Goal: Navigation & Orientation: Find specific page/section

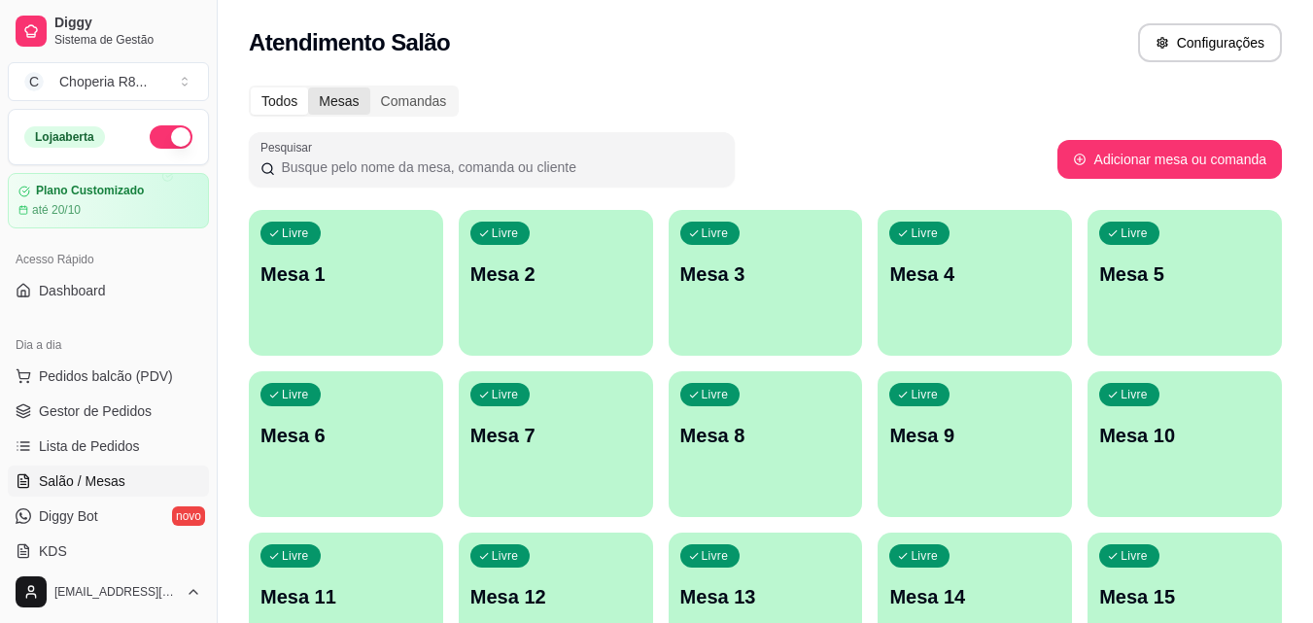
click at [345, 109] on div "Mesas" at bounding box center [338, 100] width 61 height 27
click at [308, 87] on input "Mesas" at bounding box center [308, 87] width 0 height 0
click at [406, 98] on div "Comandas" at bounding box center [413, 100] width 87 height 27
click at [370, 87] on input "Comandas" at bounding box center [370, 87] width 0 height 0
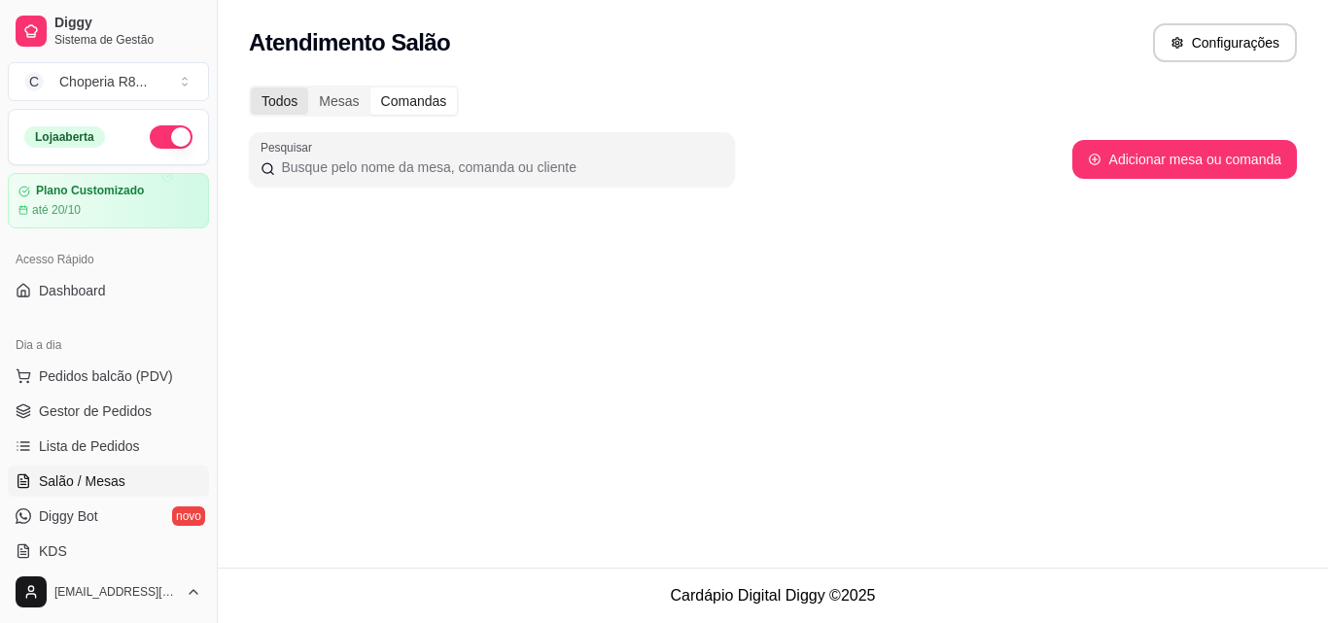
click at [300, 110] on div "Todos" at bounding box center [279, 100] width 57 height 27
click at [251, 87] on input "Todos" at bounding box center [251, 87] width 0 height 0
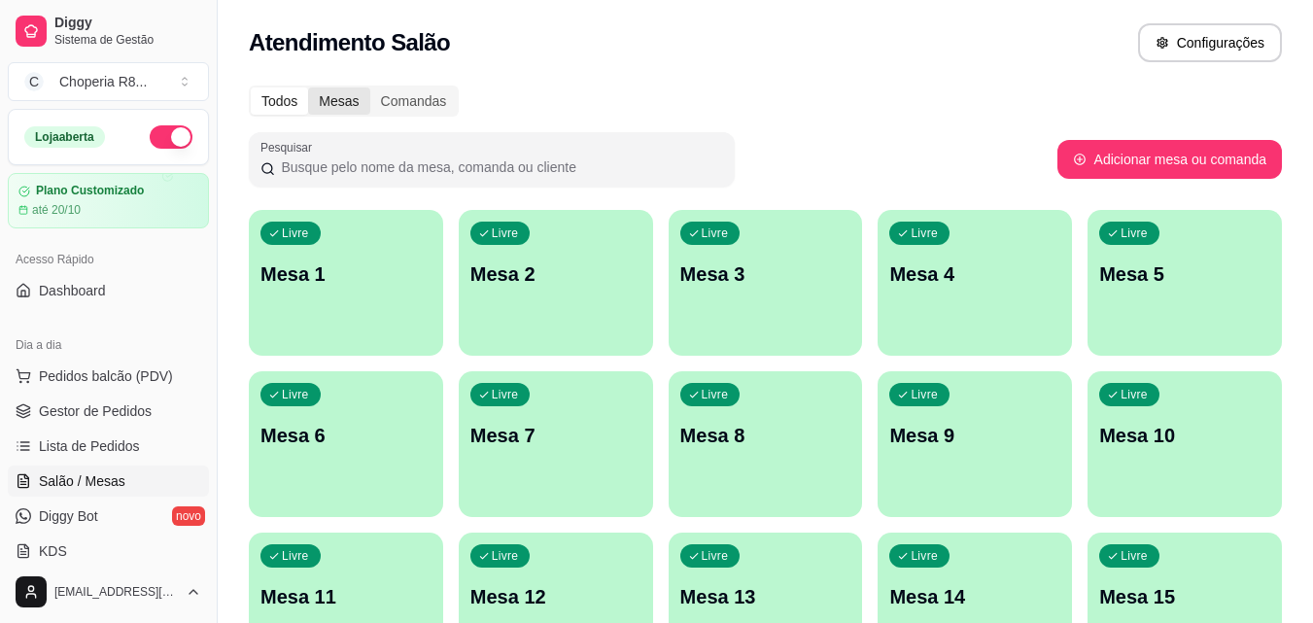
click at [348, 106] on div "Mesas" at bounding box center [338, 100] width 61 height 27
click at [308, 87] on input "Mesas" at bounding box center [308, 87] width 0 height 0
click at [440, 98] on div "Comandas" at bounding box center [413, 100] width 87 height 27
click at [370, 87] on input "Comandas" at bounding box center [370, 87] width 0 height 0
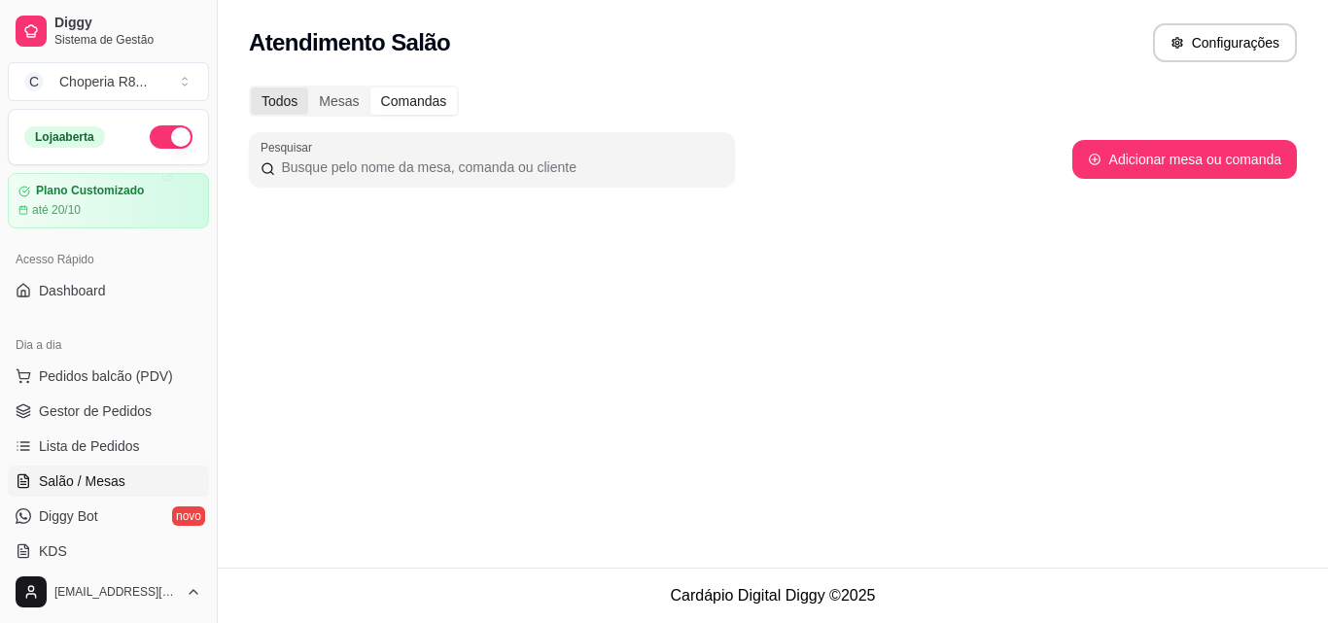
click at [302, 97] on div "Todos" at bounding box center [279, 100] width 57 height 27
click at [251, 87] on input "Todos" at bounding box center [251, 87] width 0 height 0
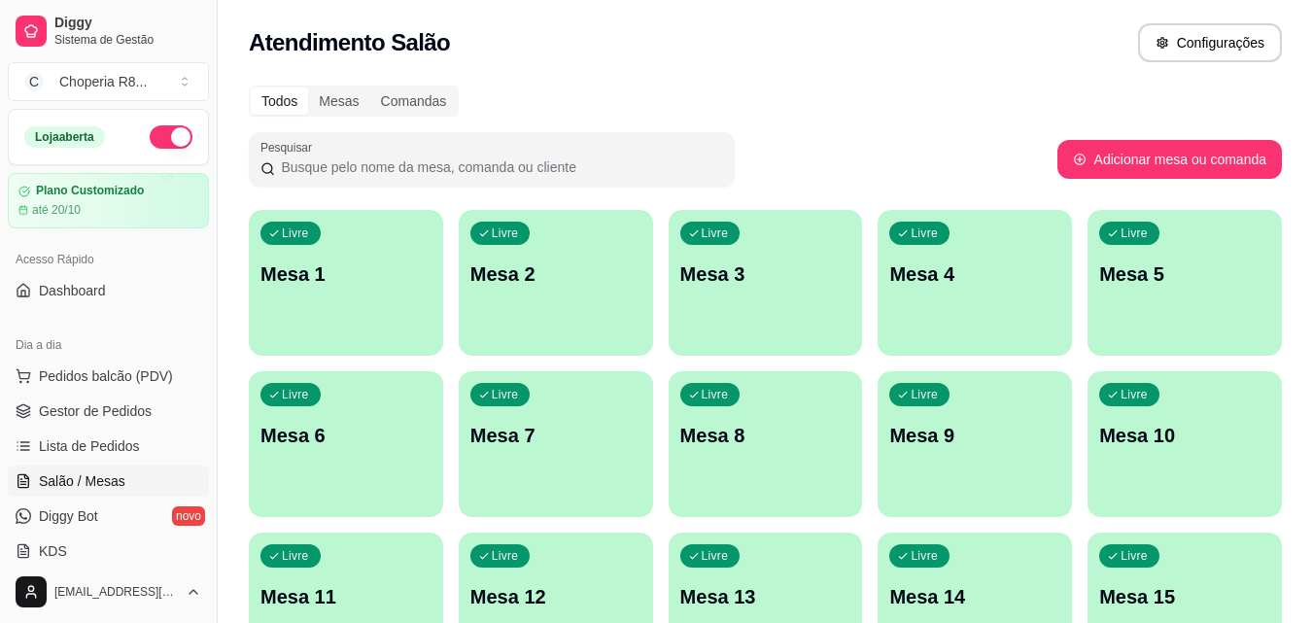
click at [263, 100] on div "Todos" at bounding box center [279, 100] width 57 height 27
click at [251, 87] on input "Todos" at bounding box center [251, 87] width 0 height 0
click at [31, 132] on div "Loja aberta" at bounding box center [64, 136] width 81 height 21
drag, startPoint x: 216, startPoint y: 175, endPoint x: 210, endPoint y: 196, distance: 22.2
click at [210, 196] on button "Toggle Sidebar" at bounding box center [217, 311] width 16 height 623
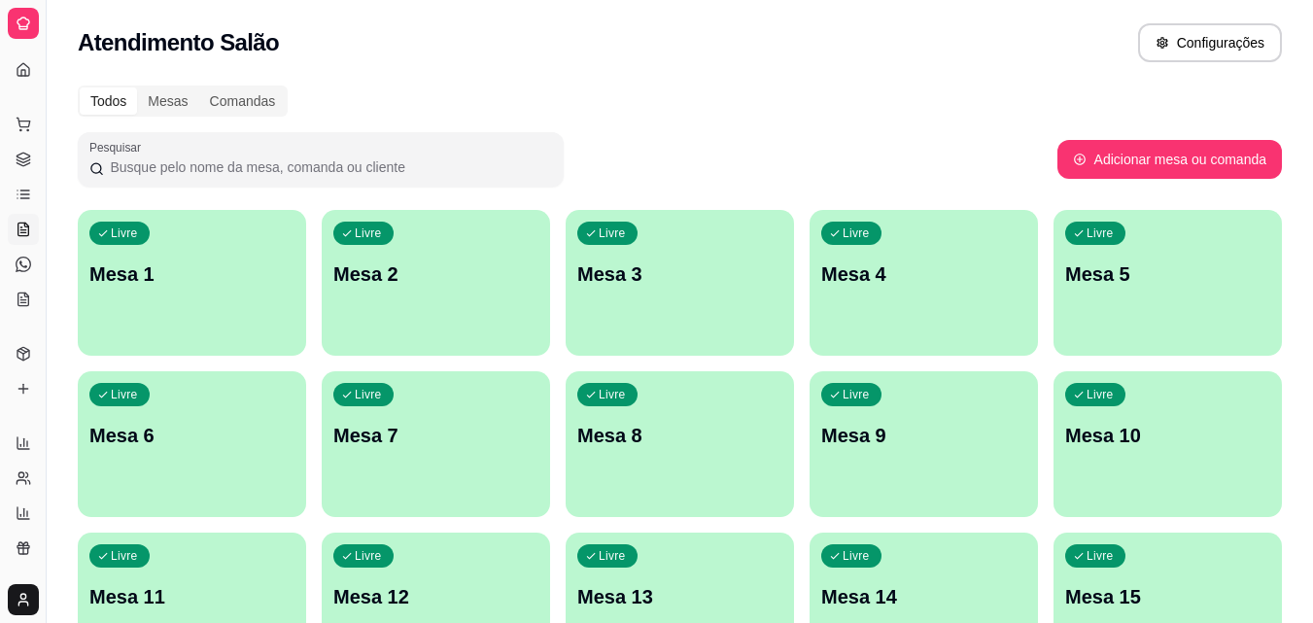
drag, startPoint x: 44, startPoint y: 236, endPoint x: 174, endPoint y: 245, distance: 130.5
click at [174, 245] on div "Diggy Sistema de Gestão C Choperia R8 ... Loja aberta Plano Customizado até 20/…" at bounding box center [656, 459] width 1313 height 918
click at [29, 100] on div "Dia a dia" at bounding box center [23, 93] width 30 height 31
drag, startPoint x: 45, startPoint y: 249, endPoint x: 87, endPoint y: 253, distance: 42.9
click at [87, 253] on div "Diggy Sistema de Gestão C Choperia R8 ... Loja aberta Plano Customizado até 20/…" at bounding box center [656, 459] width 1313 height 918
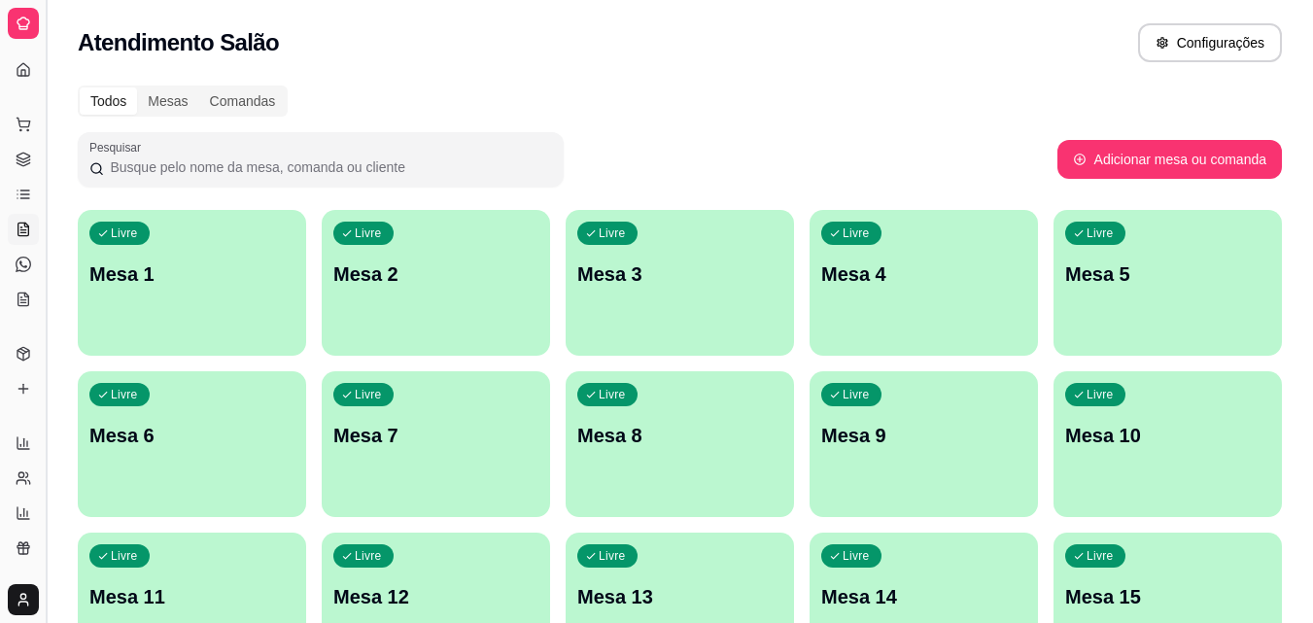
click at [39, 267] on button "Toggle Sidebar" at bounding box center [46, 311] width 16 height 623
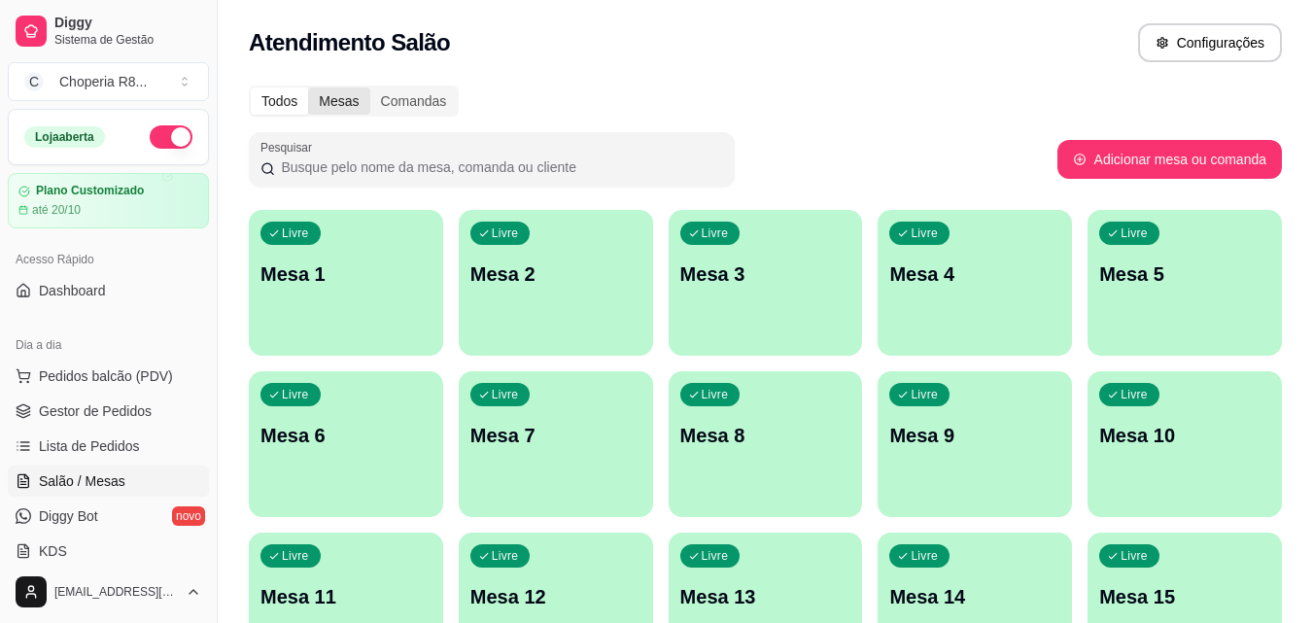
click at [349, 99] on div "Mesas" at bounding box center [338, 100] width 61 height 27
click at [308, 87] on input "Mesas" at bounding box center [308, 87] width 0 height 0
click at [388, 85] on div "Todos Mesas Comandas Pesquisar Adicionar mesa ou comanda Livre Mesa 1 Livre Mes…" at bounding box center [765, 468] width 1095 height 789
click at [306, 101] on div "Todos Mesas Comandas" at bounding box center [354, 100] width 206 height 27
click at [281, 102] on div "Todos" at bounding box center [279, 100] width 57 height 27
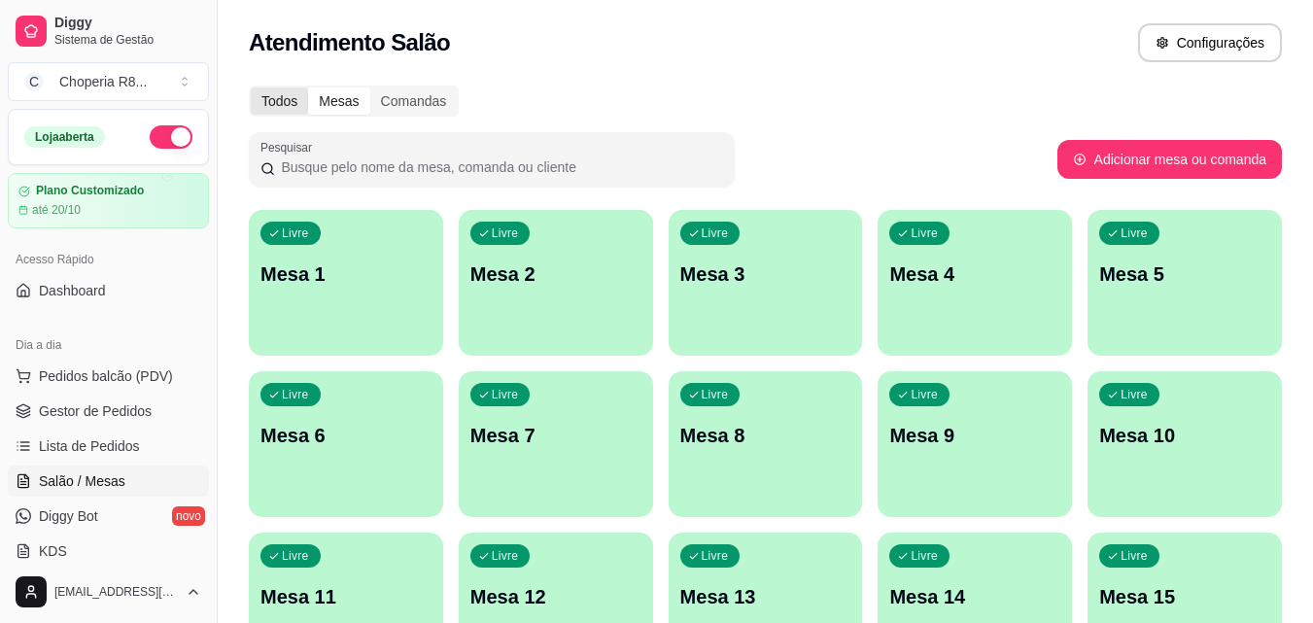
click at [251, 87] on input "Todos" at bounding box center [251, 87] width 0 height 0
click at [71, 298] on span "Dashboard" at bounding box center [72, 290] width 67 height 19
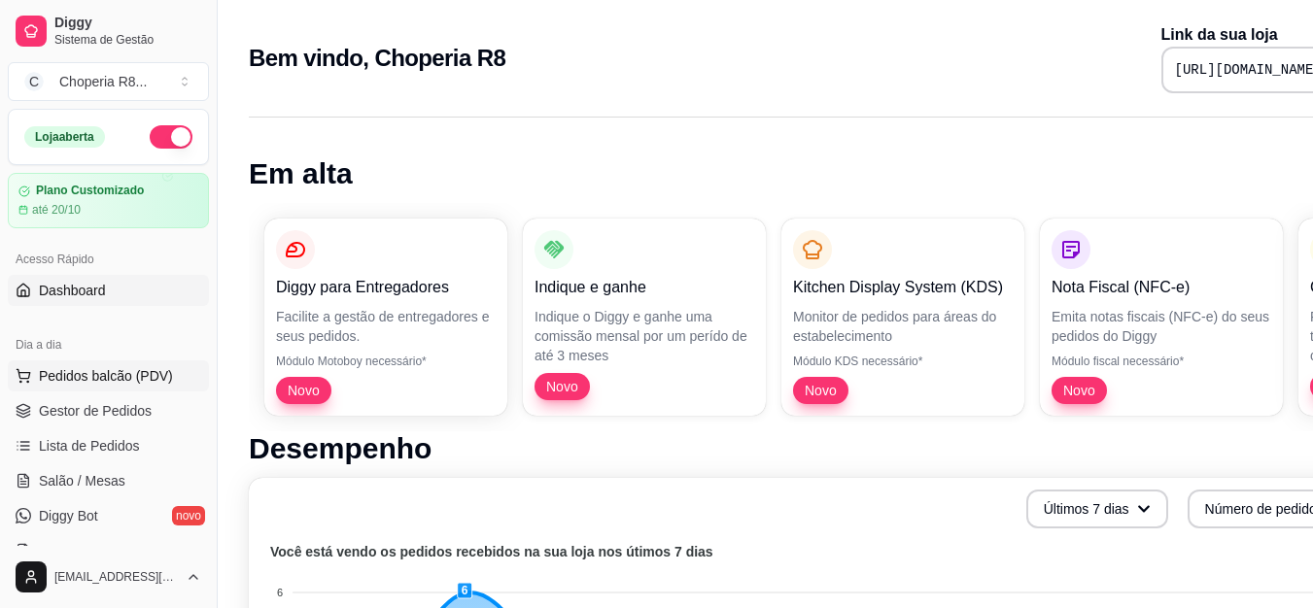
click at [106, 381] on span "Pedidos balcão (PDV)" at bounding box center [106, 375] width 134 height 19
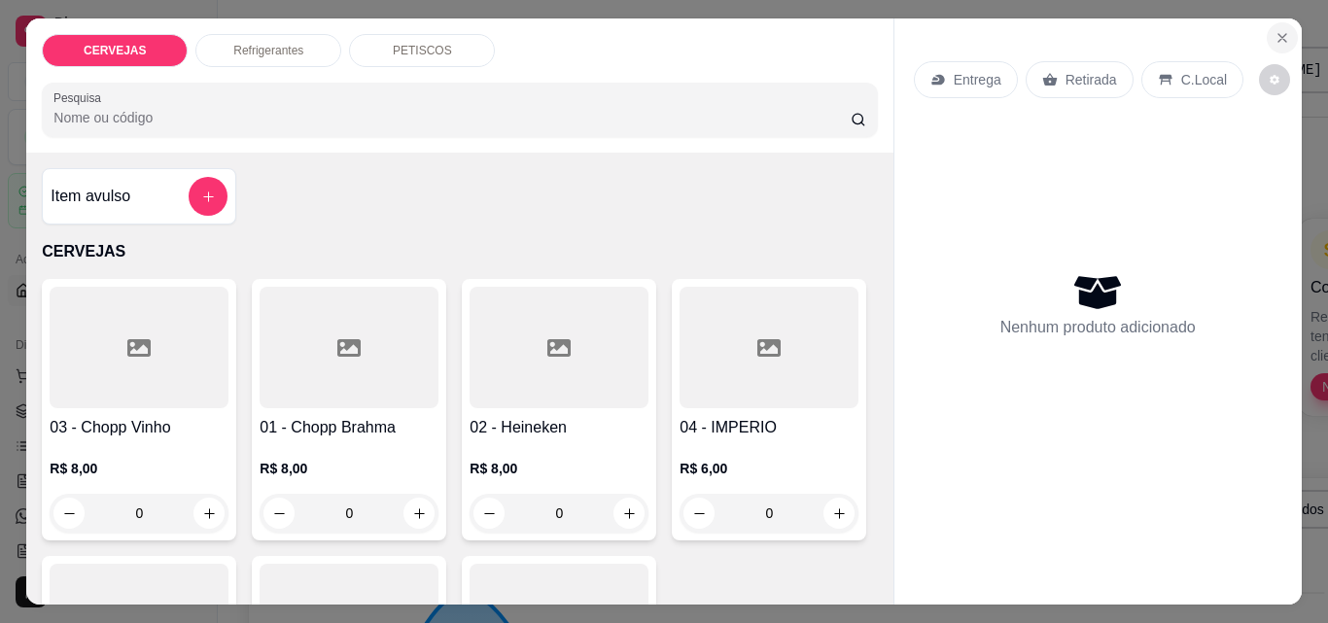
click at [1278, 30] on icon "Close" at bounding box center [1282, 38] width 16 height 16
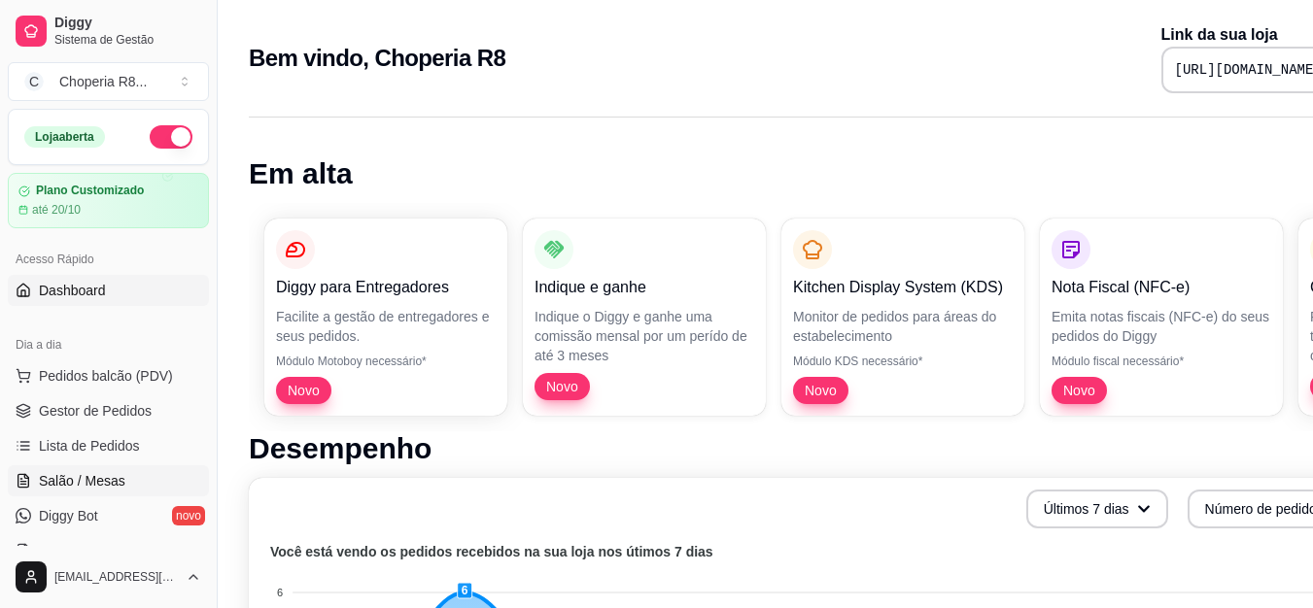
click at [75, 482] on span "Salão / Mesas" at bounding box center [82, 480] width 86 height 19
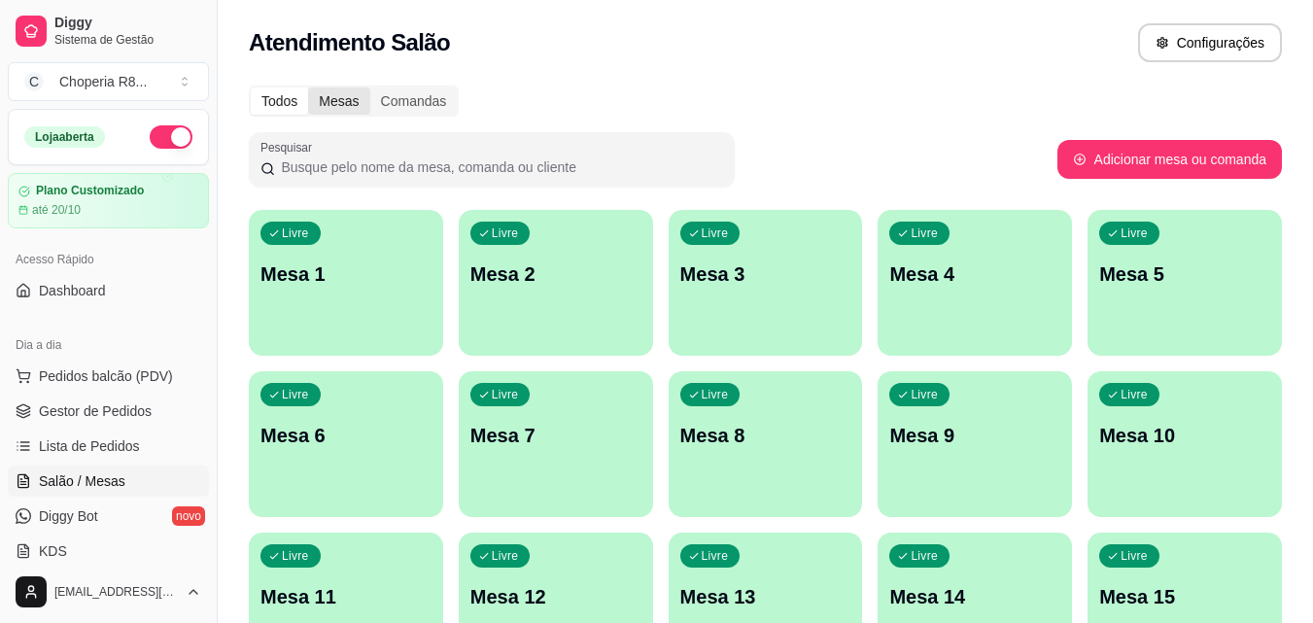
click at [331, 102] on div "Mesas" at bounding box center [338, 100] width 61 height 27
click at [308, 87] on input "Mesas" at bounding box center [308, 87] width 0 height 0
click at [370, 96] on div "Comandas" at bounding box center [413, 100] width 87 height 27
click at [370, 87] on input "Comandas" at bounding box center [370, 87] width 0 height 0
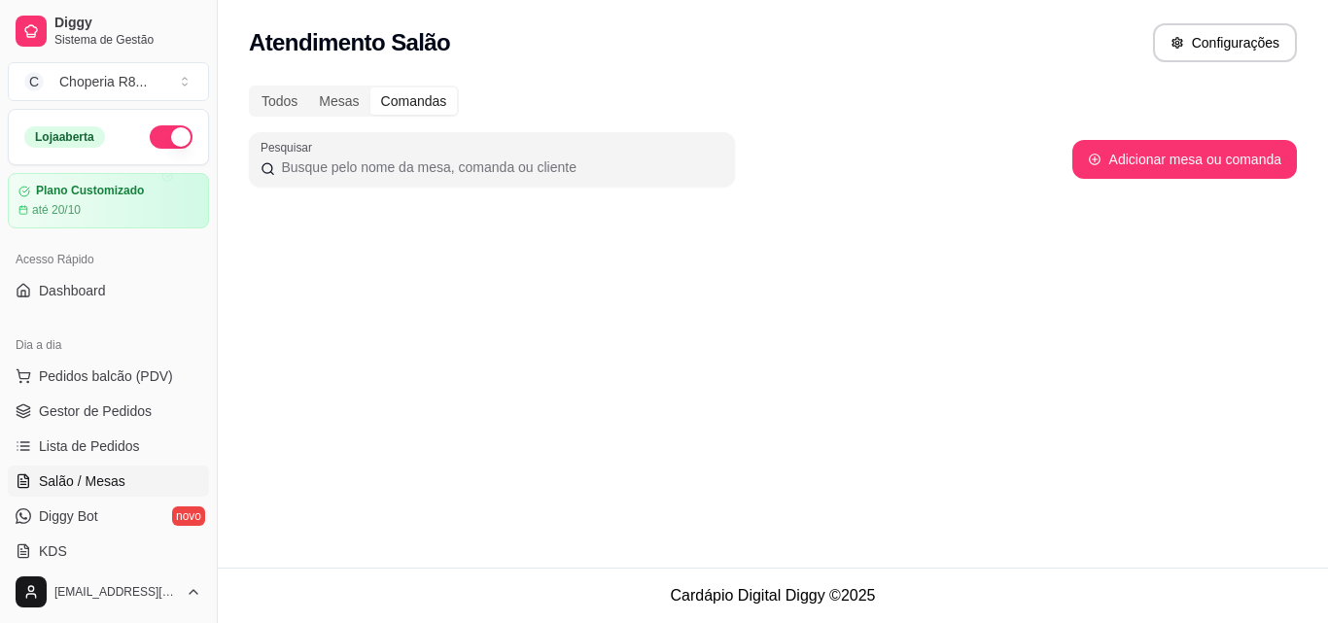
click at [232, 88] on div "Todos Mesas Comandas Pesquisar Adicionar mesa ou comanda" at bounding box center [773, 153] width 1110 height 159
click at [294, 97] on div "Todos" at bounding box center [279, 100] width 57 height 27
click at [251, 87] on input "Todos" at bounding box center [251, 87] width 0 height 0
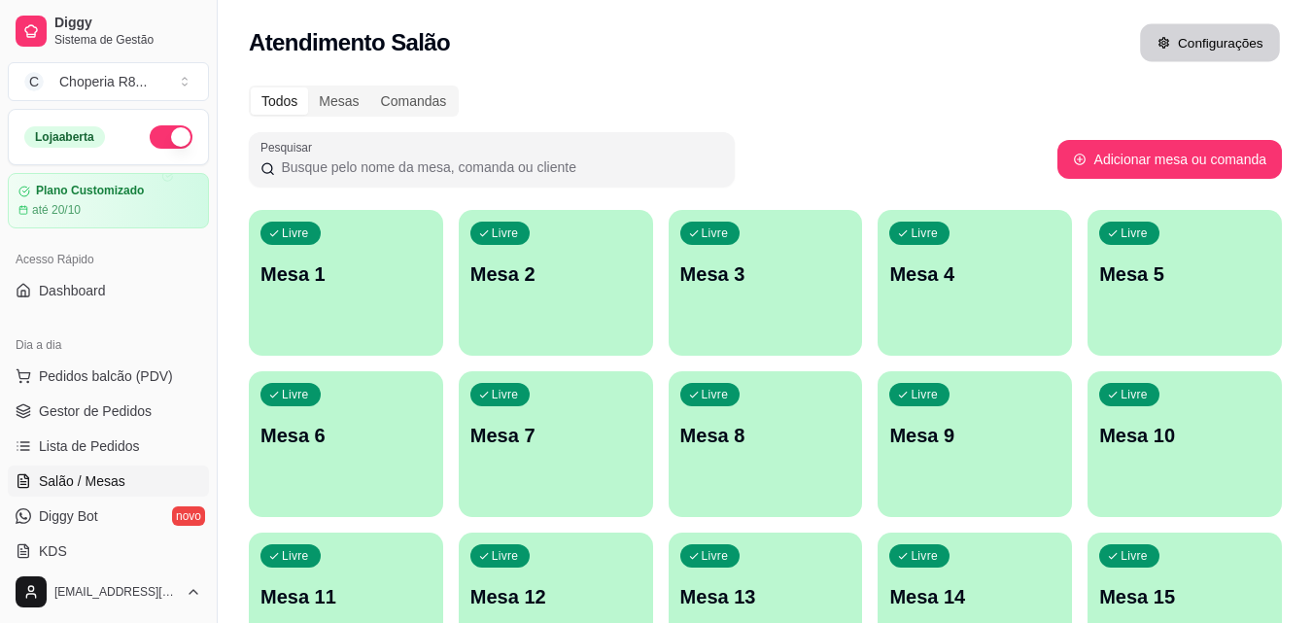
click at [1219, 36] on button "Configurações" at bounding box center [1210, 43] width 140 height 38
click at [1212, 49] on button "Configurações" at bounding box center [1210, 43] width 140 height 38
click at [342, 92] on div "Mesas" at bounding box center [338, 100] width 61 height 27
click at [308, 87] on input "Mesas" at bounding box center [308, 87] width 0 height 0
click at [384, 93] on div "Comandas" at bounding box center [413, 100] width 87 height 27
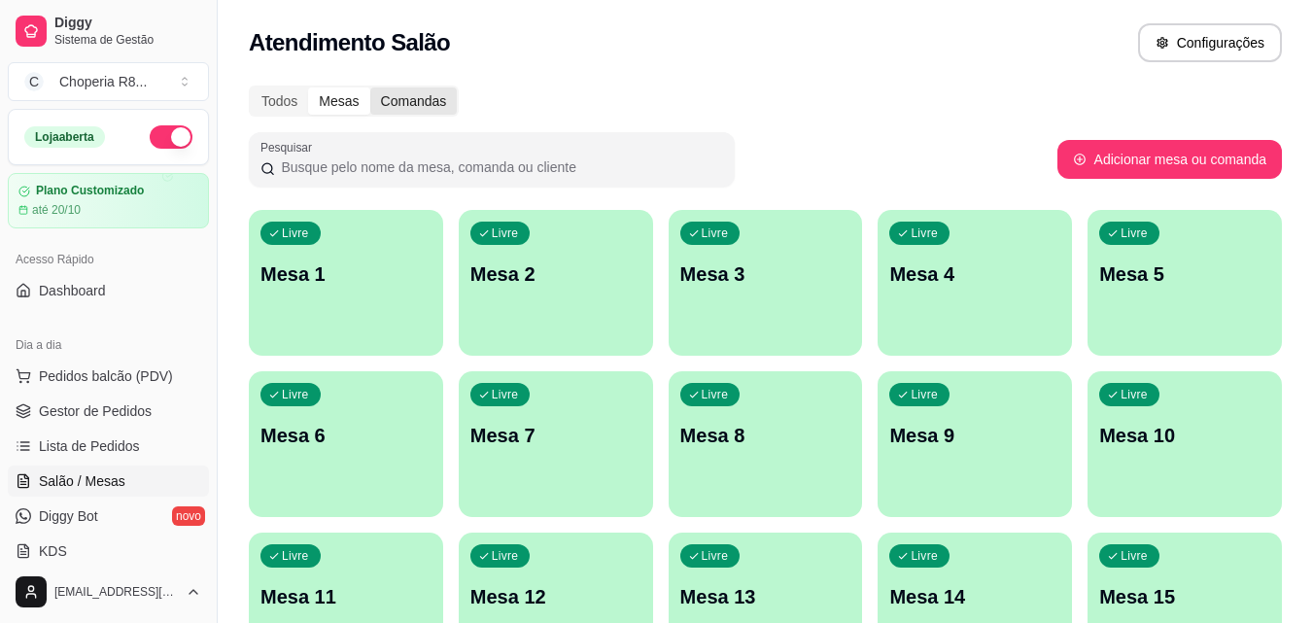
click at [370, 87] on input "Comandas" at bounding box center [370, 87] width 0 height 0
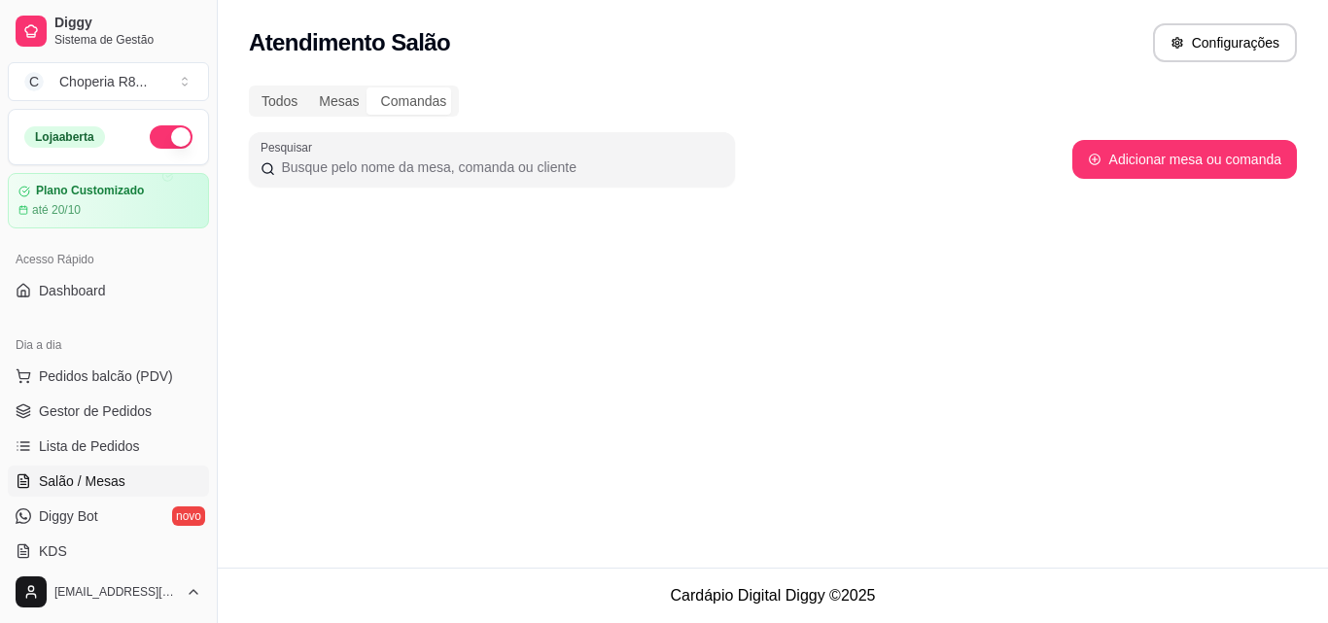
click at [243, 96] on div "Todos Mesas Comandas Pesquisar Adicionar mesa ou comanda" at bounding box center [773, 153] width 1110 height 159
click at [272, 94] on div "Todos" at bounding box center [279, 100] width 57 height 27
click at [251, 87] on input "Todos" at bounding box center [251, 87] width 0 height 0
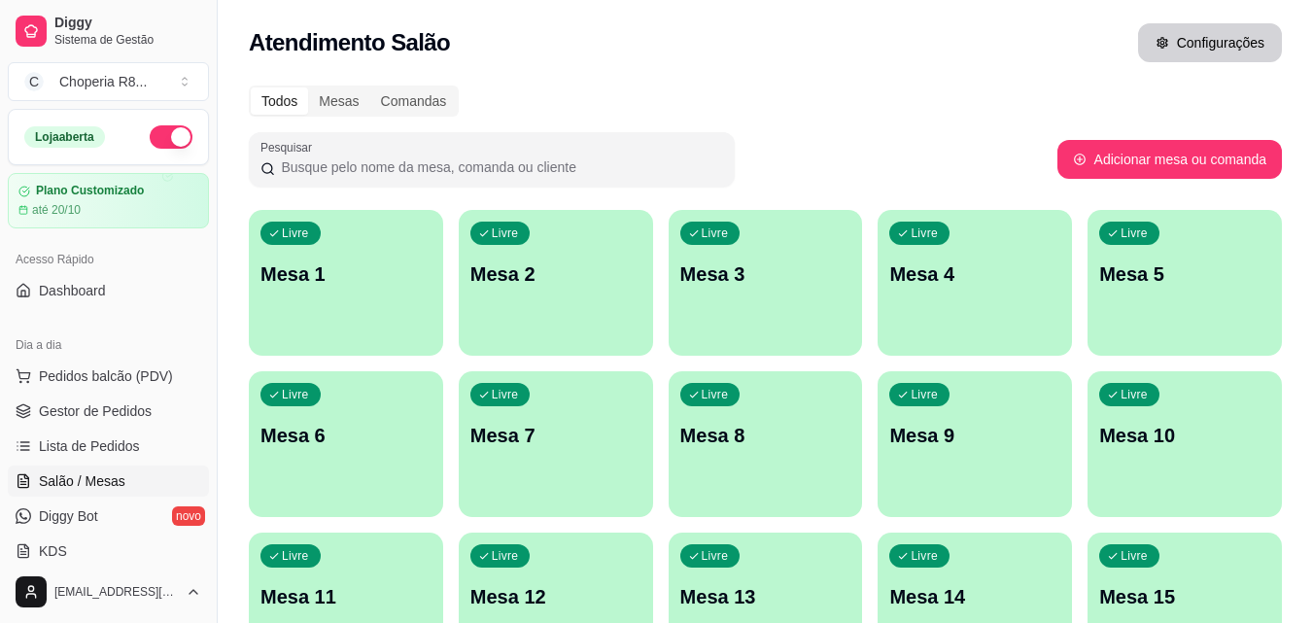
click at [1251, 54] on button "Configurações" at bounding box center [1210, 42] width 144 height 39
click at [329, 96] on div "Mesas" at bounding box center [338, 100] width 61 height 27
click at [308, 87] on input "Mesas" at bounding box center [308, 87] width 0 height 0
click at [418, 94] on div "Comandas" at bounding box center [413, 100] width 87 height 27
click at [370, 87] on input "Comandas" at bounding box center [370, 87] width 0 height 0
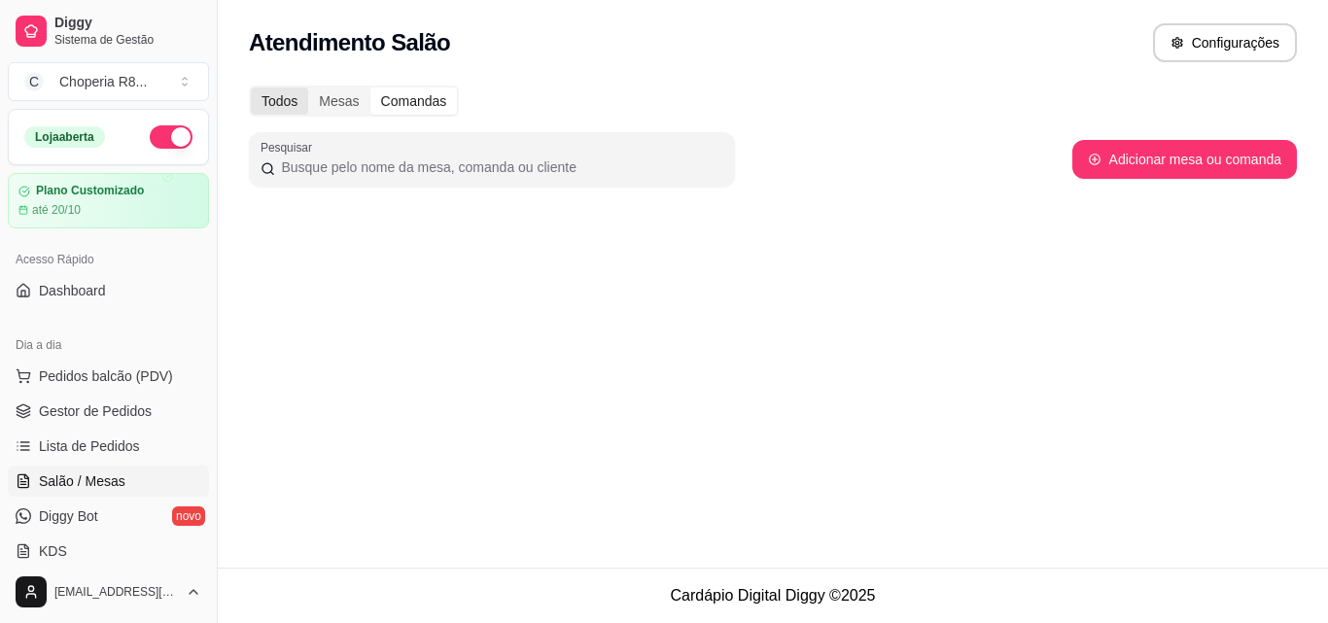
click at [278, 105] on div "Todos" at bounding box center [279, 100] width 57 height 27
click at [251, 87] on input "Todos" at bounding box center [251, 87] width 0 height 0
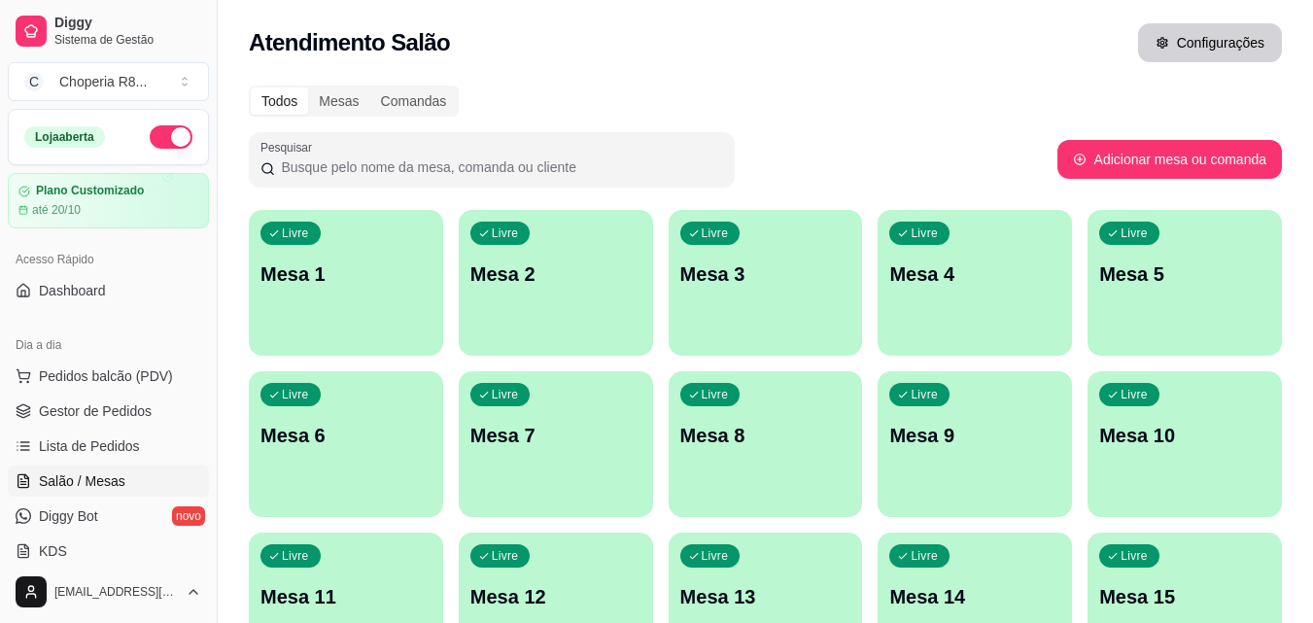
click at [1245, 35] on button "Configurações" at bounding box center [1210, 42] width 144 height 39
click at [1219, 47] on button "Configurações" at bounding box center [1210, 42] width 144 height 39
click at [1227, 29] on button "Configurações" at bounding box center [1210, 42] width 144 height 39
click at [150, 283] on link "Dashboard" at bounding box center [108, 290] width 201 height 31
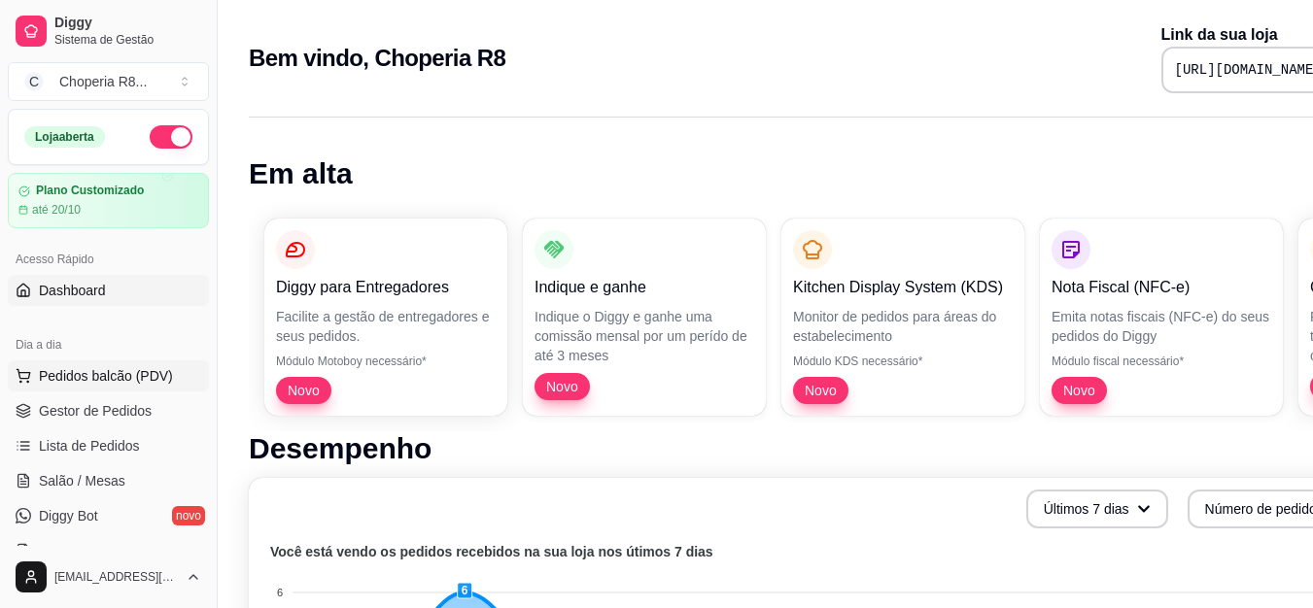
click at [125, 378] on span "Pedidos balcão (PDV)" at bounding box center [106, 375] width 134 height 19
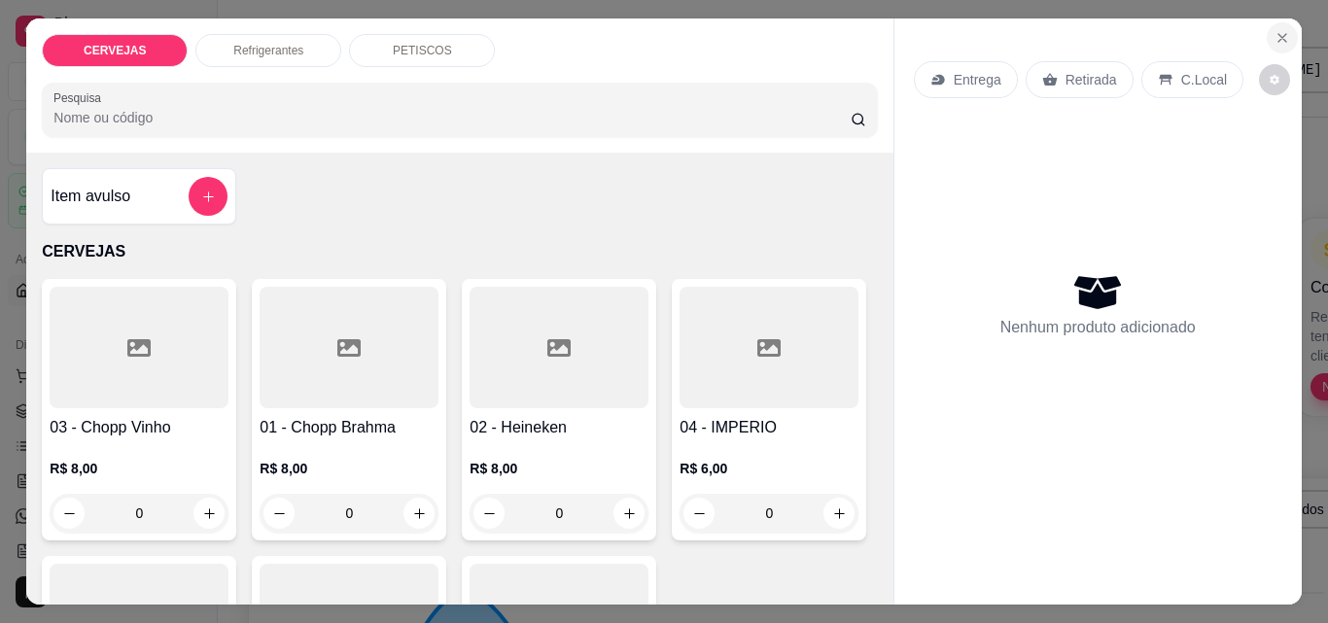
click at [1276, 36] on icon "Close" at bounding box center [1282, 38] width 16 height 16
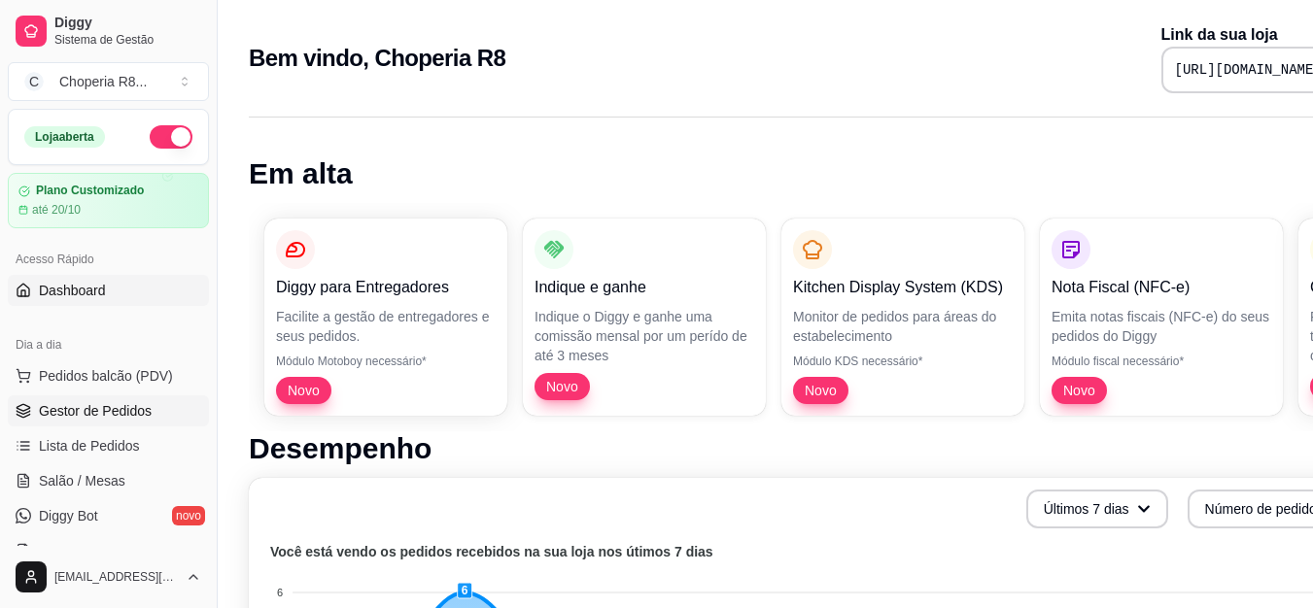
click at [124, 406] on span "Gestor de Pedidos" at bounding box center [95, 410] width 113 height 19
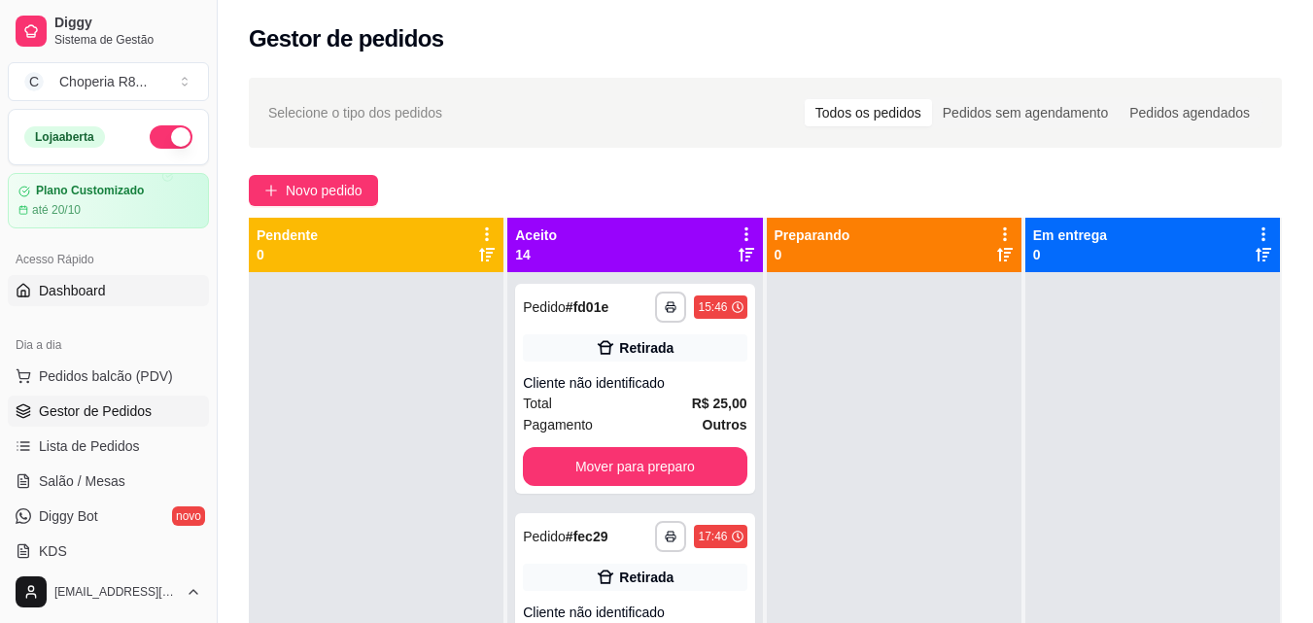
click at [84, 287] on span "Dashboard" at bounding box center [72, 290] width 67 height 19
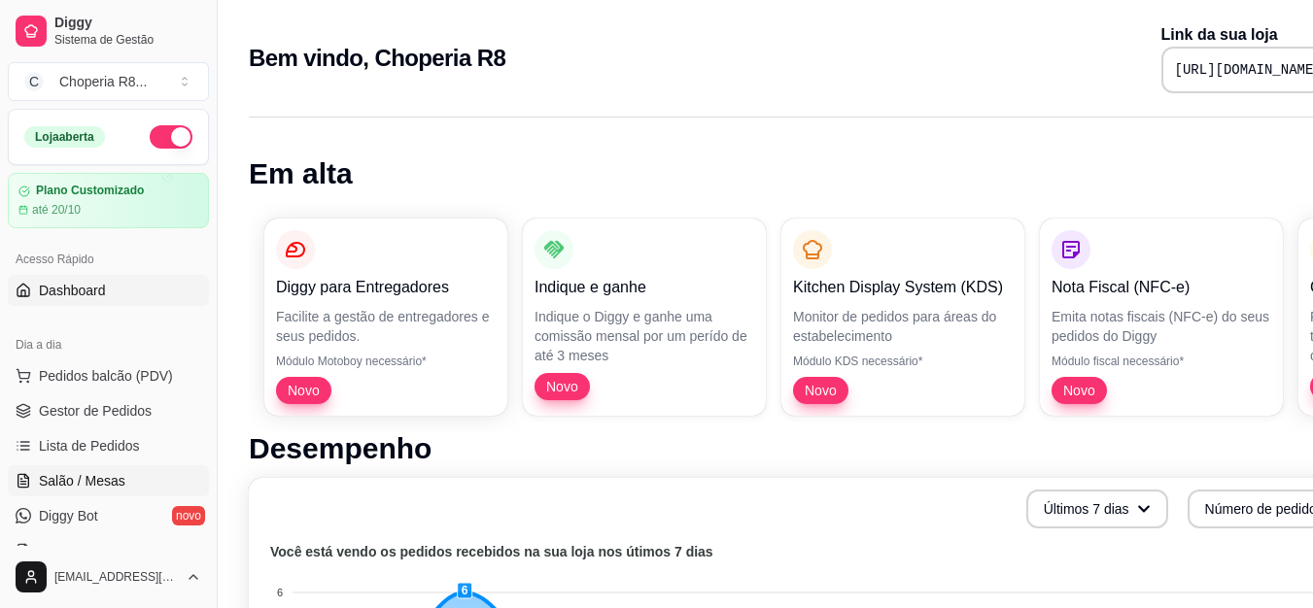
click at [106, 469] on link "Salão / Mesas" at bounding box center [108, 481] width 201 height 31
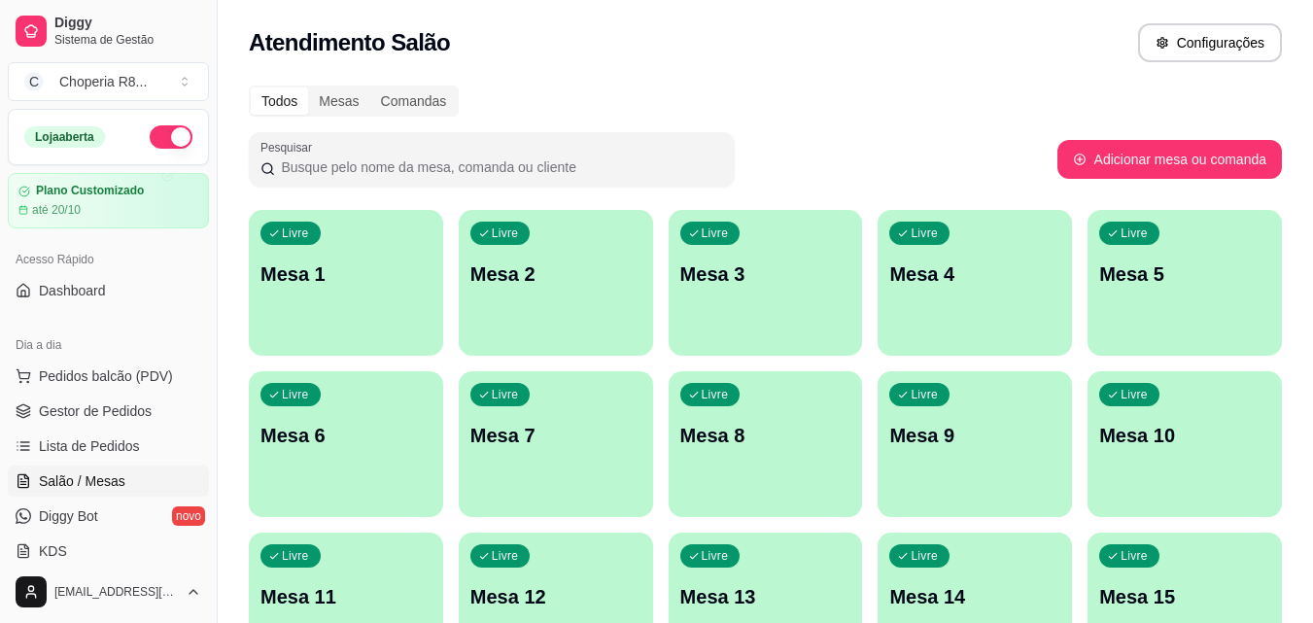
click at [277, 105] on div "Todos" at bounding box center [279, 100] width 57 height 27
click at [251, 87] on input "Todos" at bounding box center [251, 87] width 0 height 0
click at [314, 94] on div "Mesas" at bounding box center [338, 100] width 61 height 27
click at [308, 87] on input "Mesas" at bounding box center [308, 87] width 0 height 0
click at [454, 106] on div "Todos Mesas Comandas" at bounding box center [765, 101] width 1033 height 31
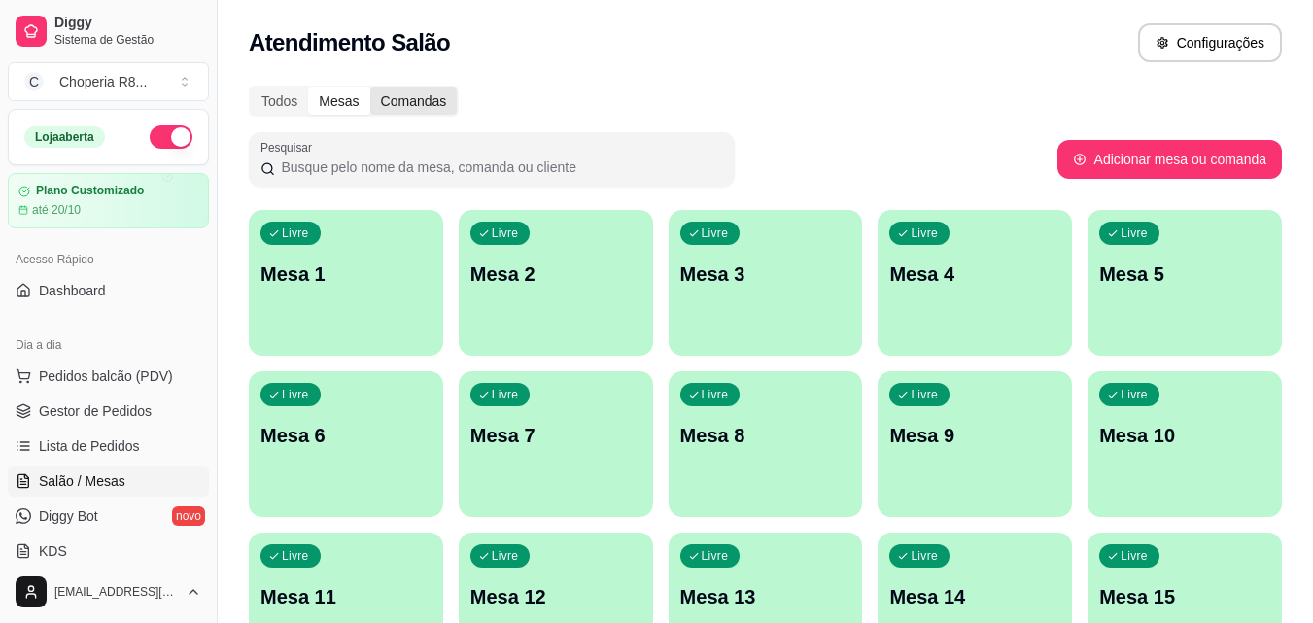
click at [439, 108] on div "Comandas" at bounding box center [413, 100] width 87 height 27
click at [370, 87] on input "Comandas" at bounding box center [370, 87] width 0 height 0
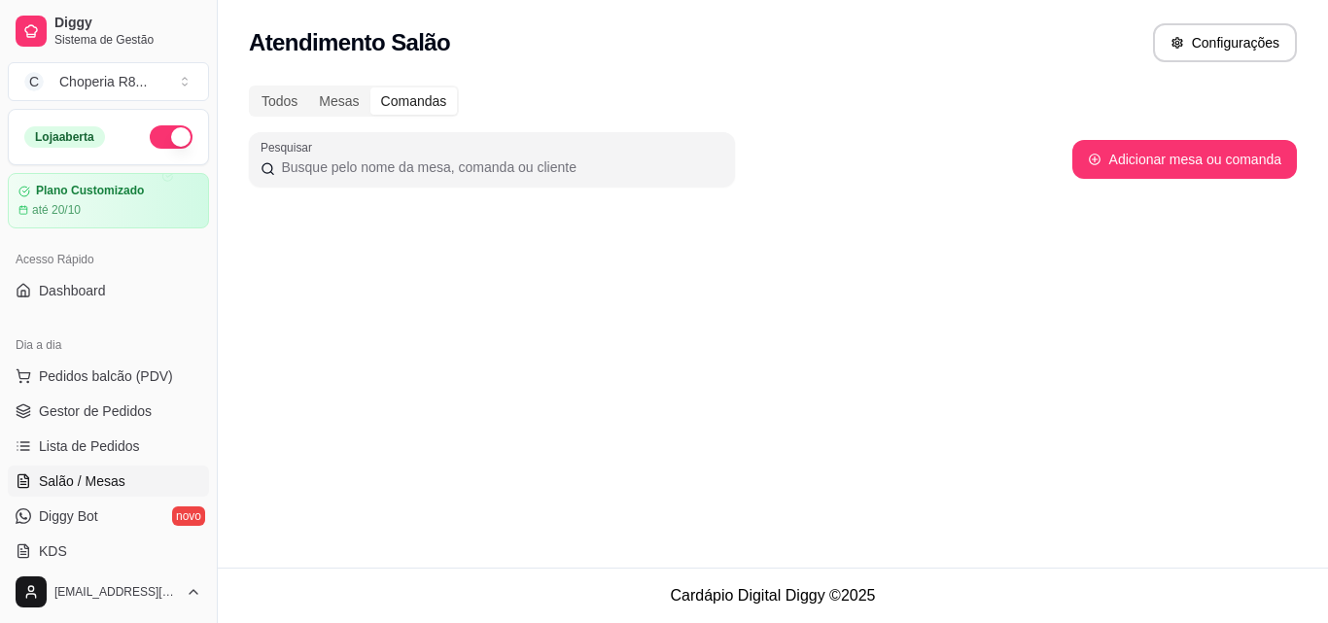
click at [317, 121] on div "Todos Mesas Comandas Pesquisar Adicionar mesa ou comanda" at bounding box center [773, 153] width 1110 height 159
click at [286, 102] on div "Todos" at bounding box center [279, 100] width 57 height 27
click at [251, 87] on input "Todos" at bounding box center [251, 87] width 0 height 0
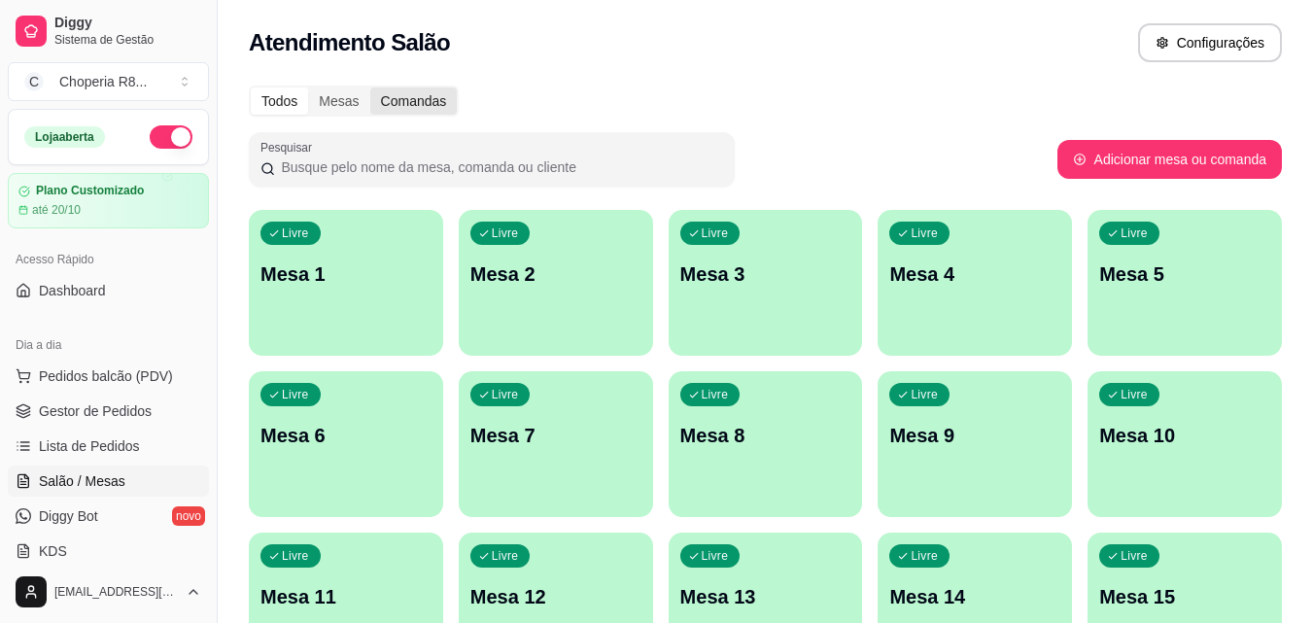
click at [428, 100] on div "Comandas" at bounding box center [413, 100] width 87 height 27
click at [370, 87] on input "Comandas" at bounding box center [370, 87] width 0 height 0
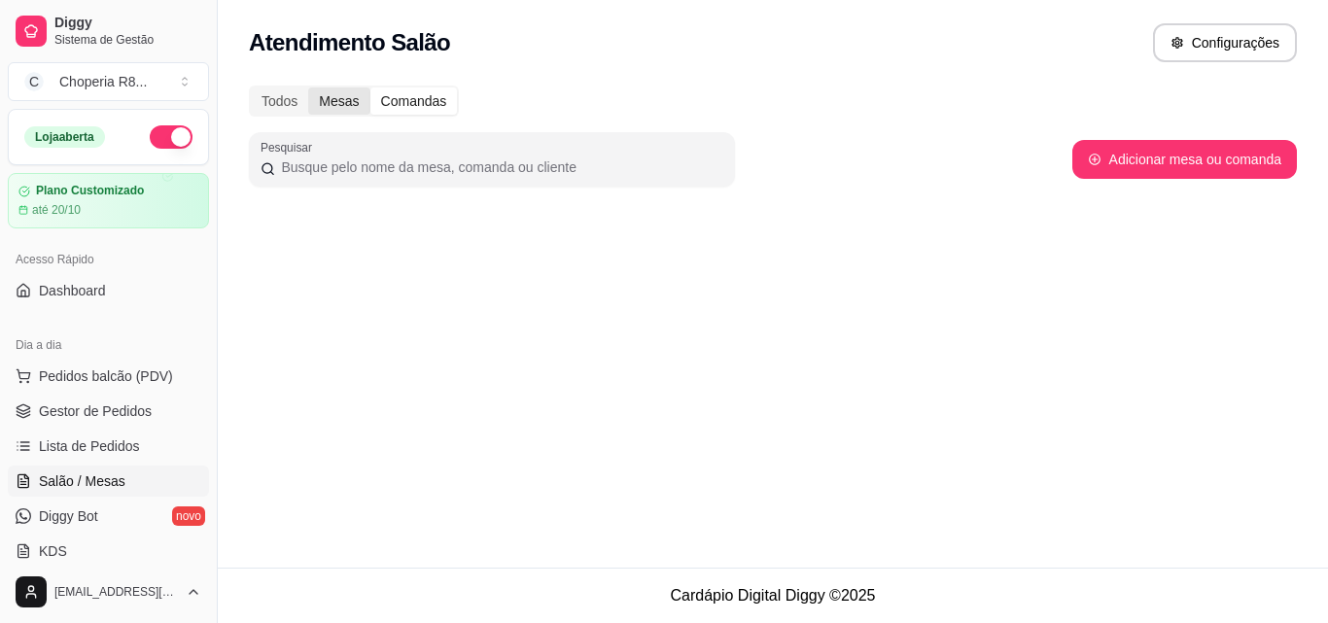
click at [317, 100] on div "Mesas" at bounding box center [338, 100] width 61 height 27
click at [308, 87] on input "Mesas" at bounding box center [308, 87] width 0 height 0
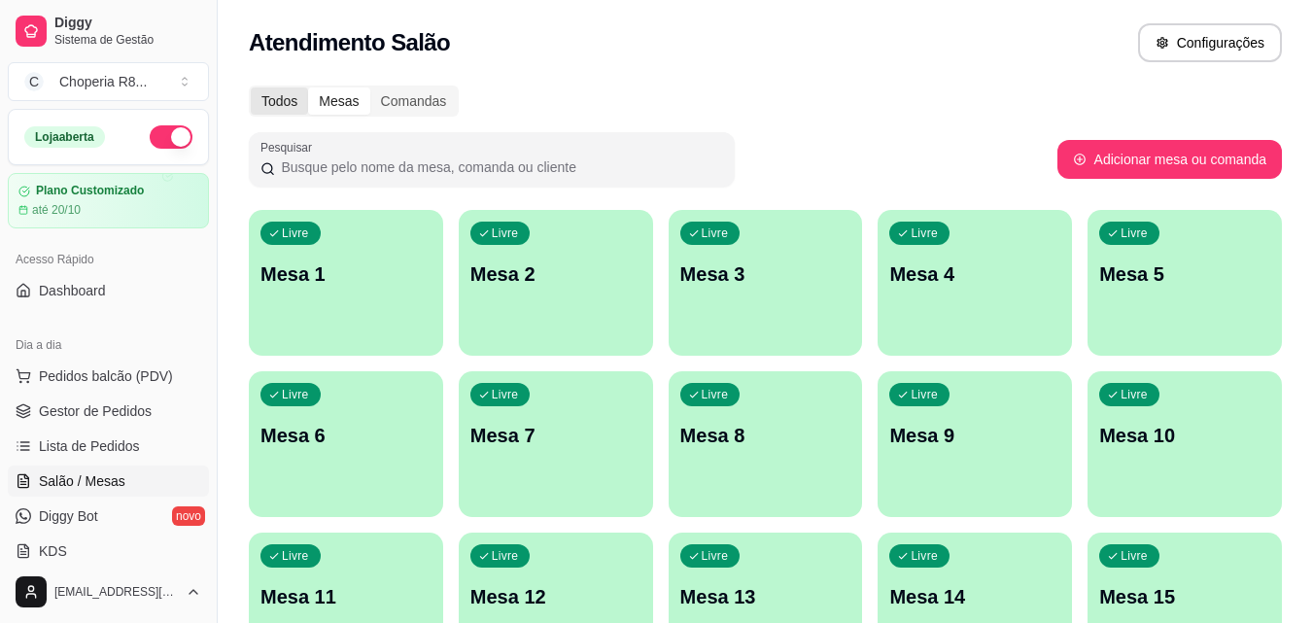
click at [282, 100] on div "Todos" at bounding box center [279, 100] width 57 height 27
click at [251, 87] on input "Todos" at bounding box center [251, 87] width 0 height 0
click at [282, 99] on div "Todos" at bounding box center [279, 100] width 57 height 27
click at [251, 87] on input "Todos" at bounding box center [251, 87] width 0 height 0
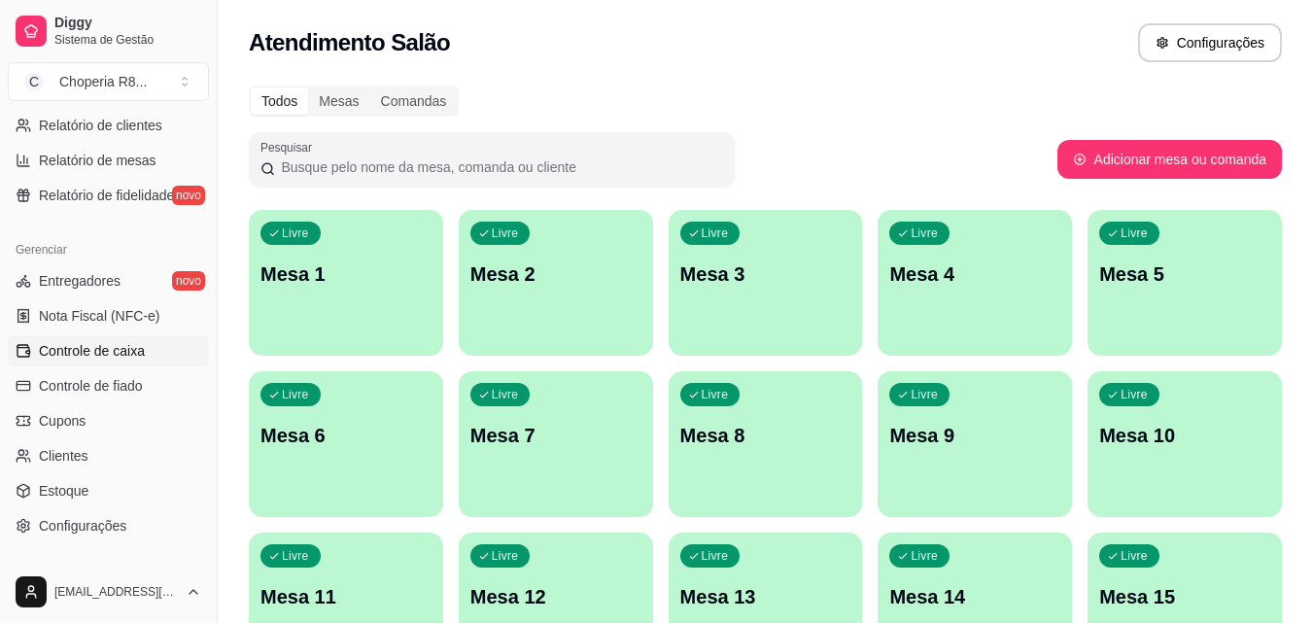
scroll to position [581, 0]
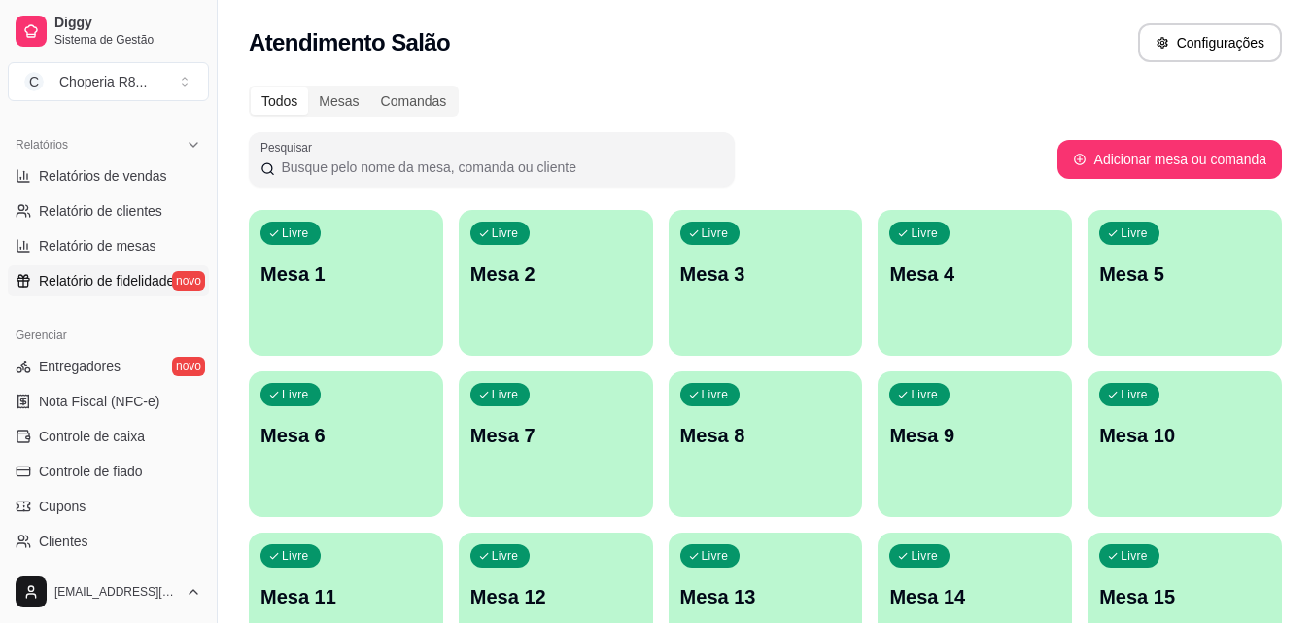
click at [143, 269] on link "Relatório de fidelidade novo" at bounding box center [108, 280] width 201 height 31
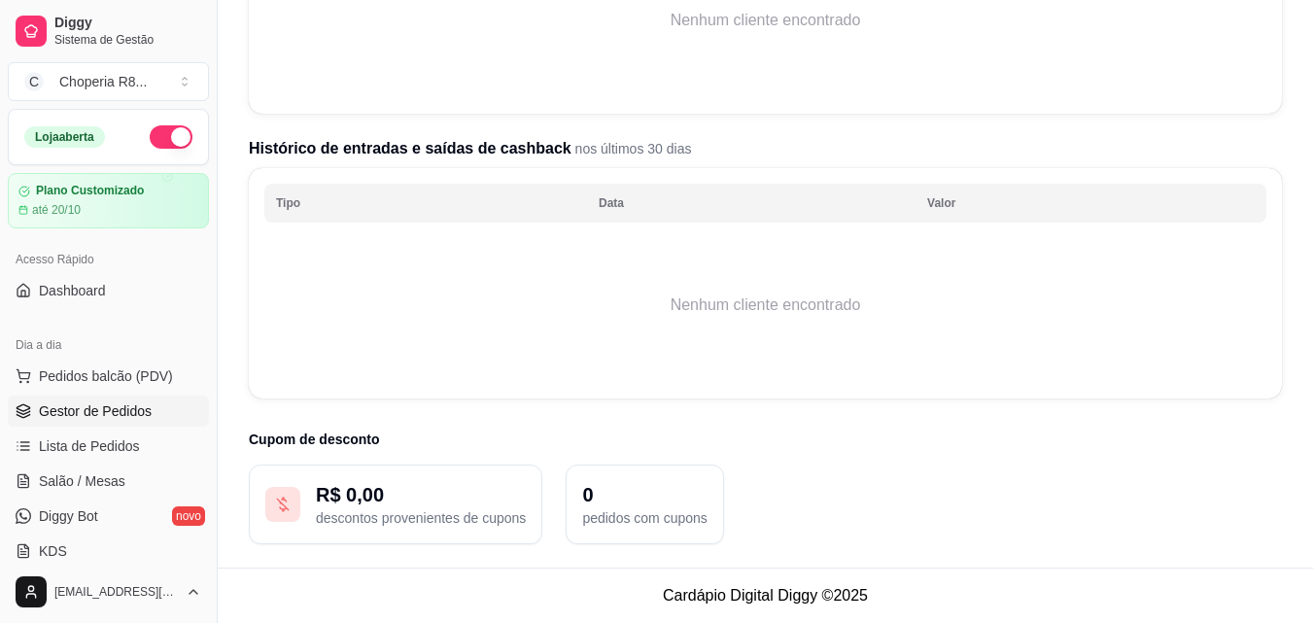
click at [138, 398] on link "Gestor de Pedidos" at bounding box center [108, 411] width 201 height 31
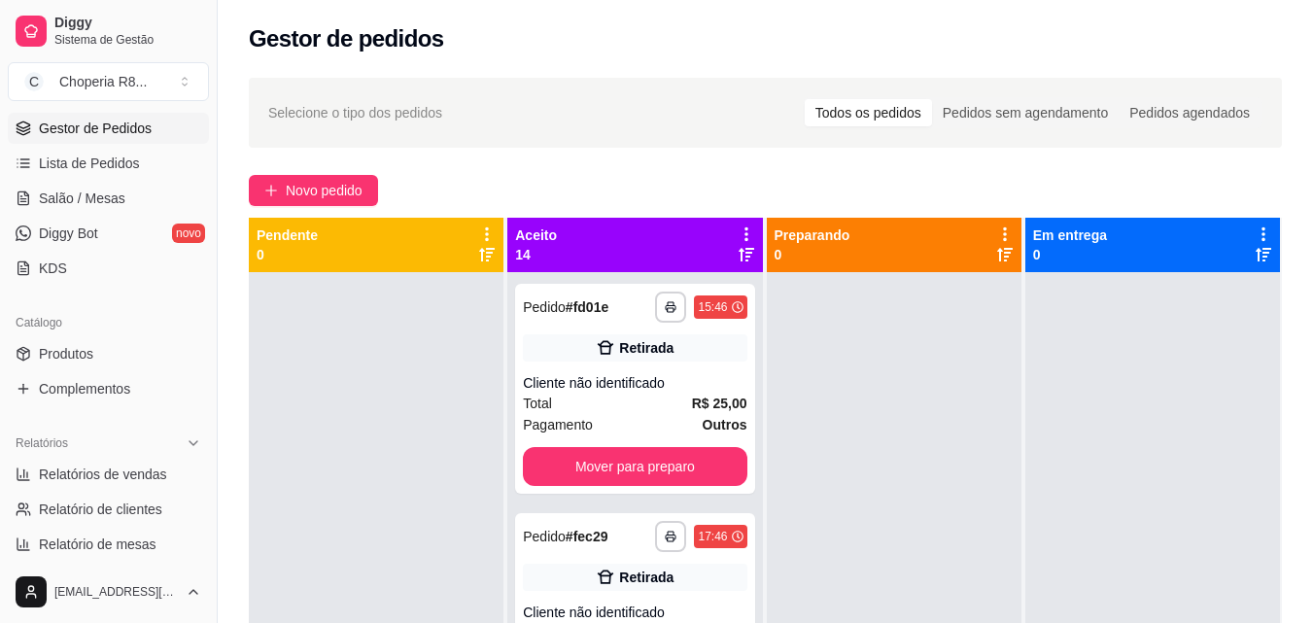
scroll to position [583, 0]
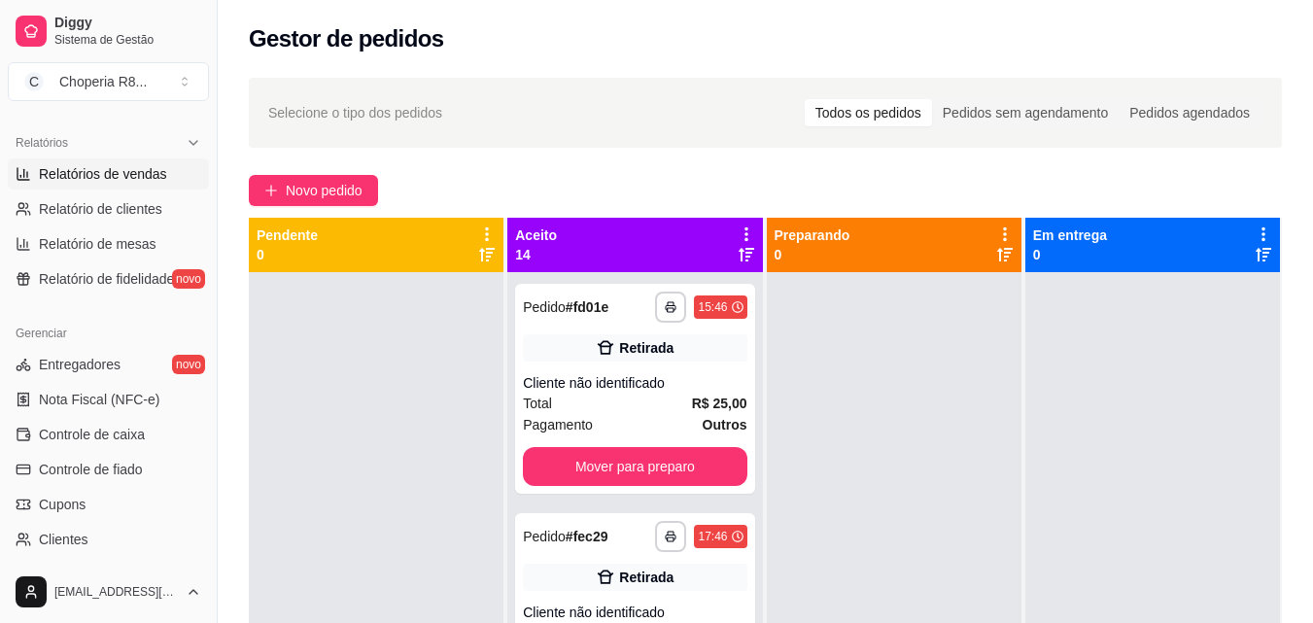
click at [151, 185] on link "Relatórios de vendas" at bounding box center [108, 173] width 201 height 31
select select "ALL"
select select "0"
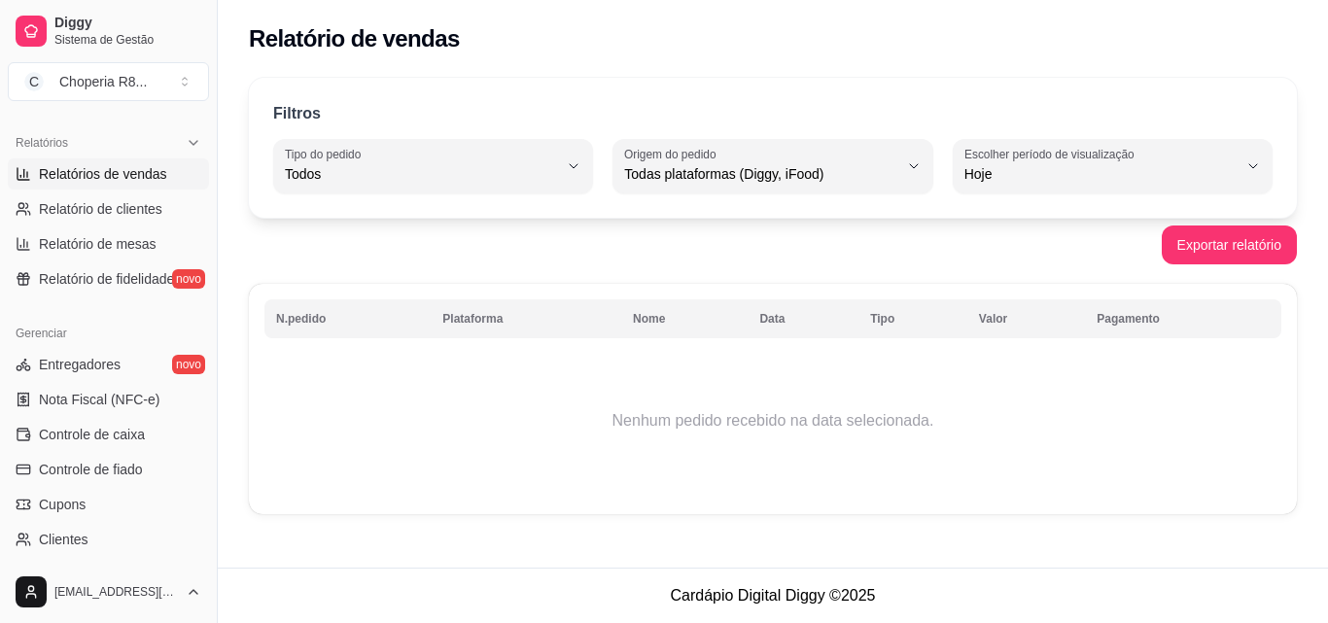
click at [996, 206] on div "Filtros ALL Tipo do pedido Todos Entrega Retirada Mesa Consumo local Tipo do pe…" at bounding box center [773, 148] width 1048 height 140
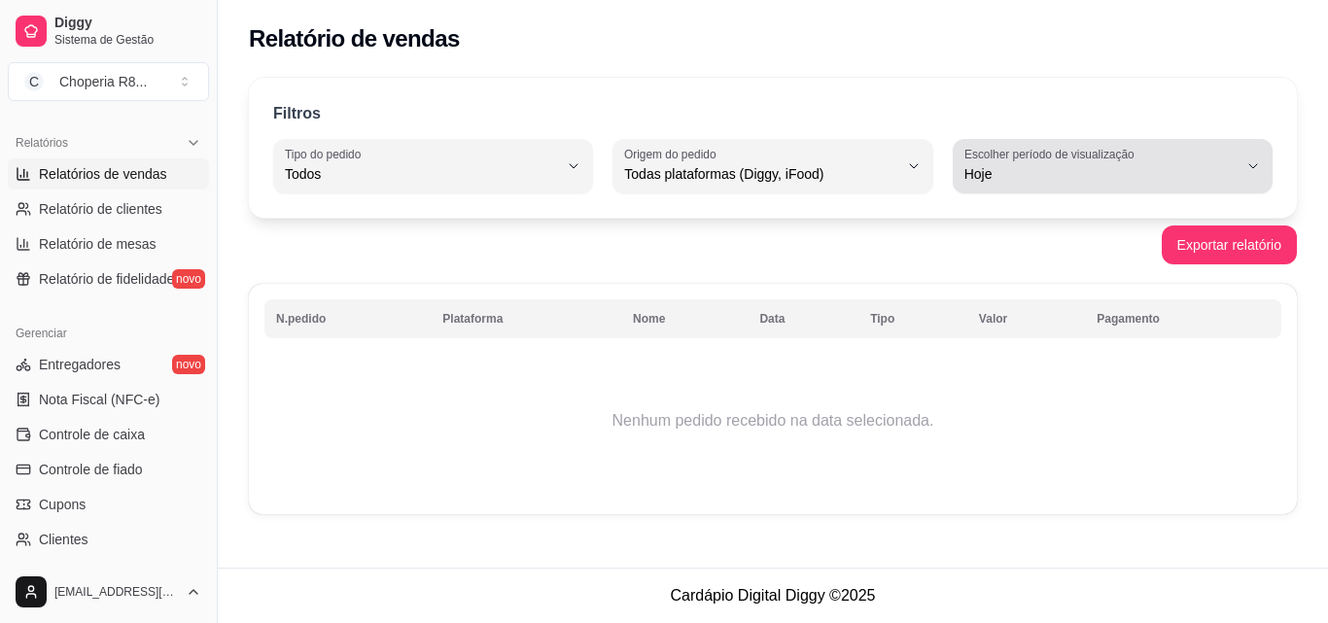
click at [1009, 183] on span "Hoje" at bounding box center [1100, 173] width 273 height 19
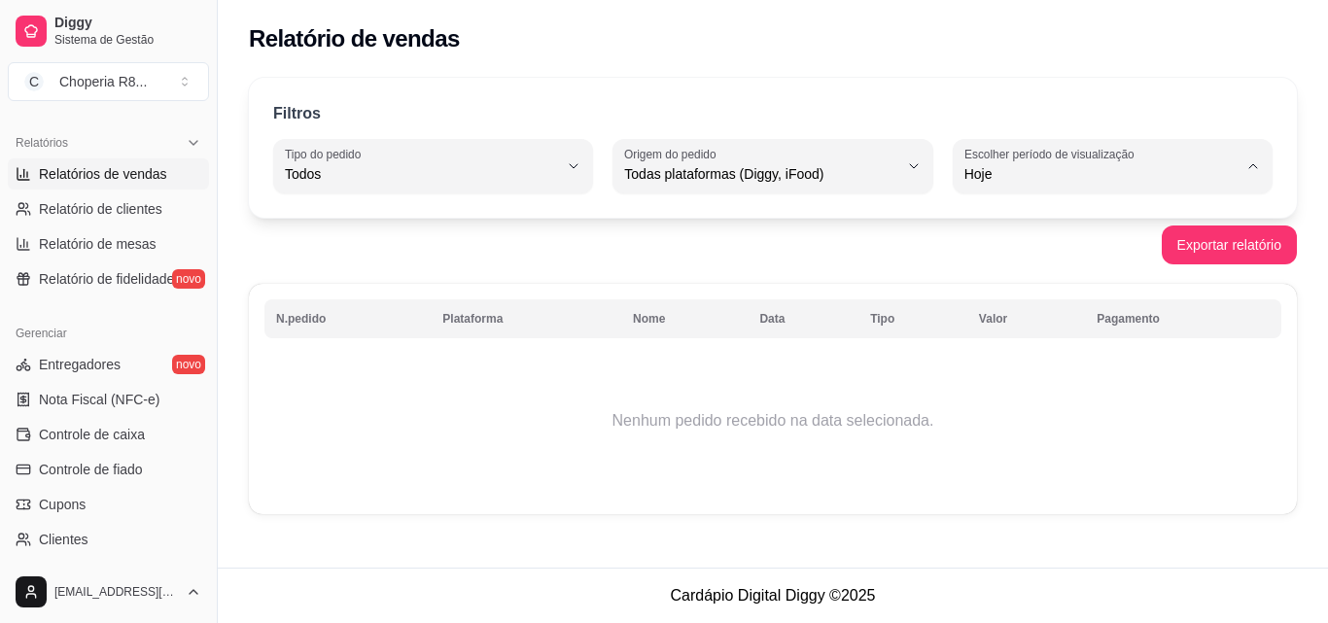
click at [1007, 382] on span "45 dias" at bounding box center [1103, 379] width 259 height 18
type input "45"
select select "45"
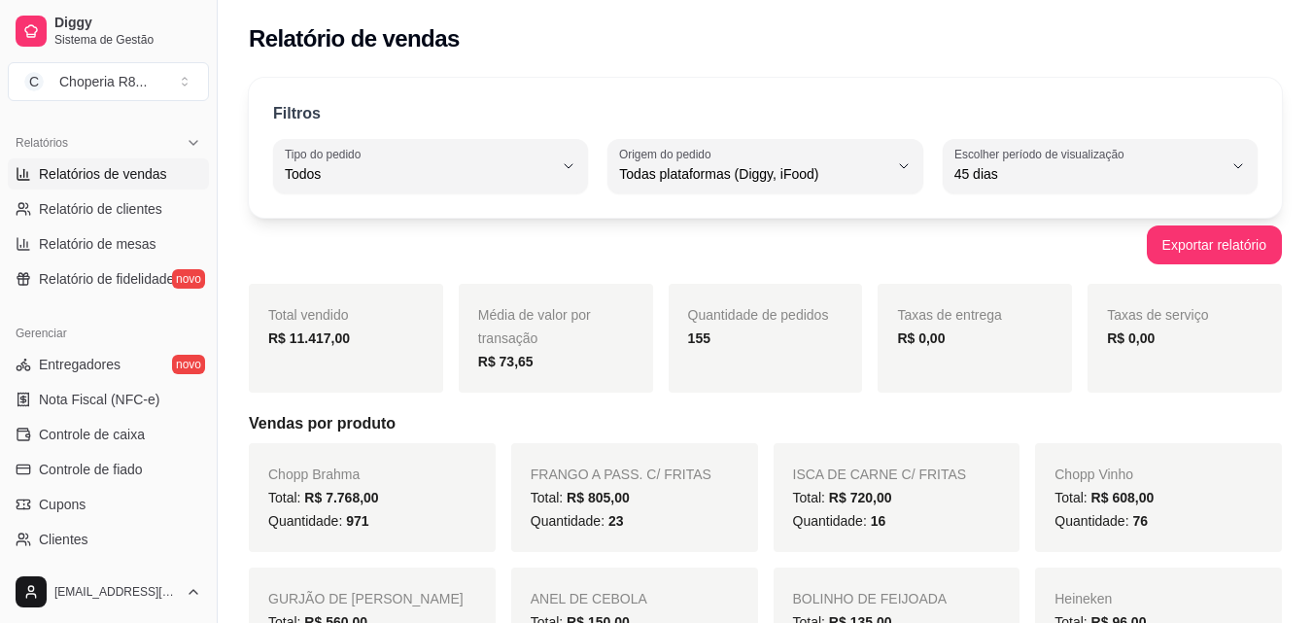
click at [845, 159] on div "Todas plataformas (Diggy, iFood)" at bounding box center [753, 166] width 268 height 39
click at [763, 260] on span "Diggy" at bounding box center [756, 252] width 254 height 18
type input "DIGGY"
select select "DIGGY"
drag, startPoint x: 396, startPoint y: 337, endPoint x: 268, endPoint y: 341, distance: 127.4
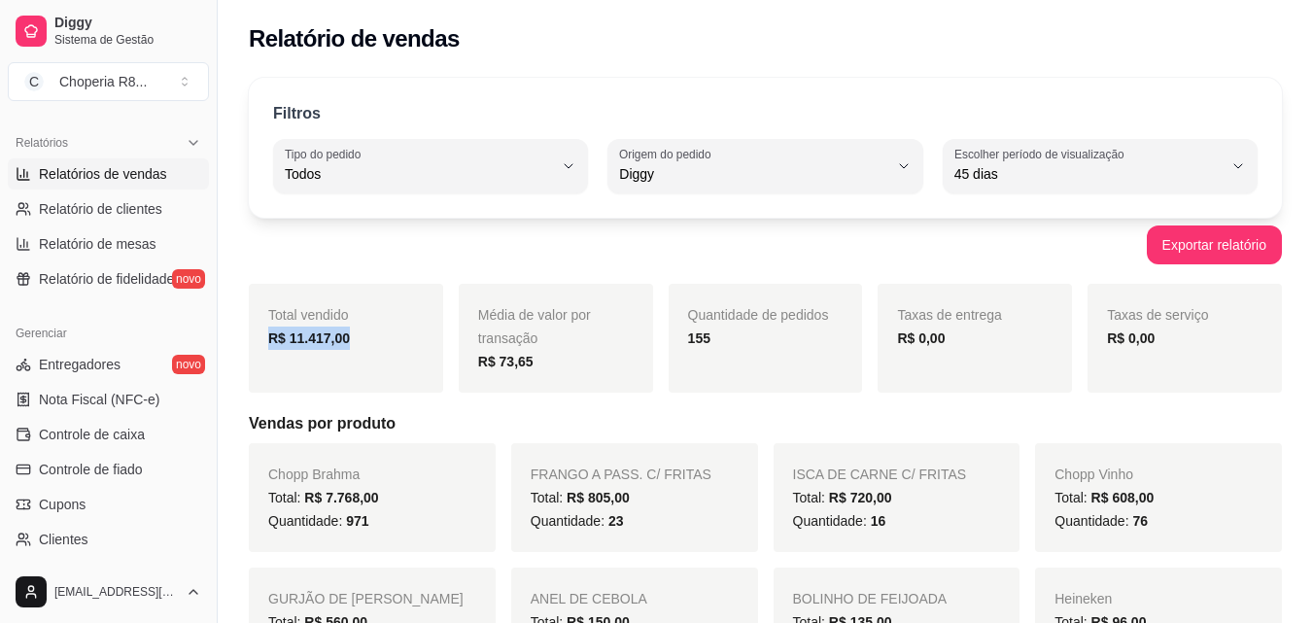
click at [268, 341] on div "R$ 11.417,00" at bounding box center [346, 338] width 156 height 23
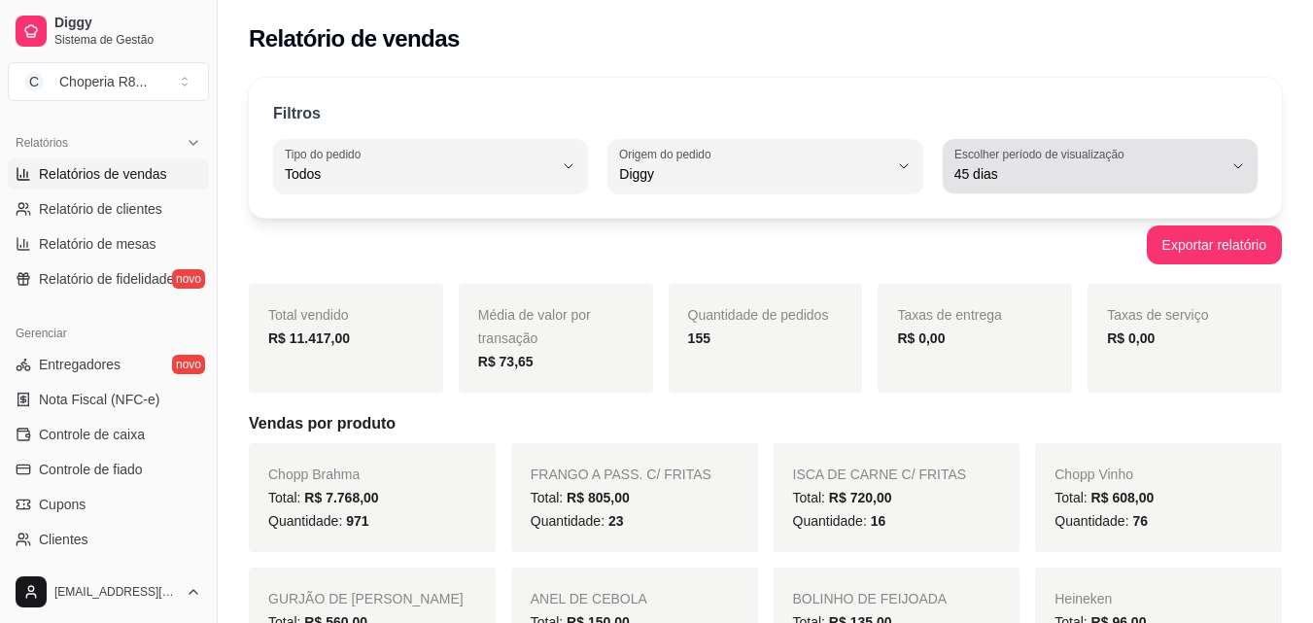
click at [1219, 188] on button "Escolher período de visualização 45 dias" at bounding box center [1100, 166] width 315 height 54
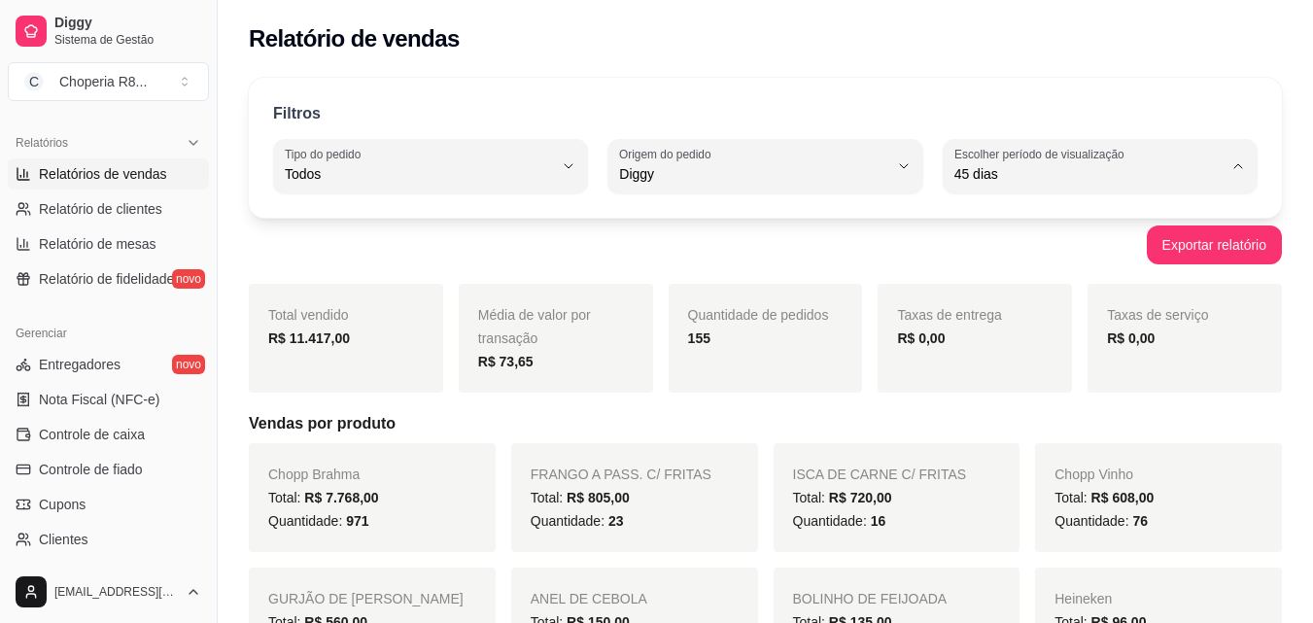
click at [1173, 419] on span "Customizado" at bounding box center [1090, 410] width 254 height 18
type input "-1"
select select "-1"
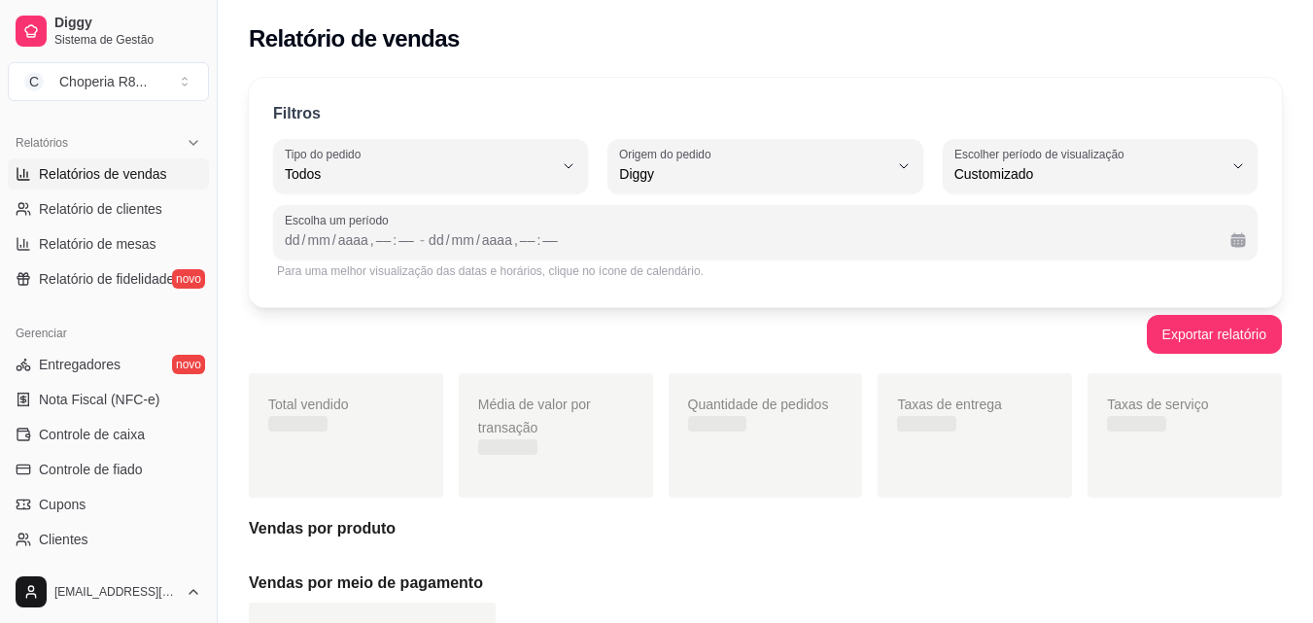
scroll to position [18, 0]
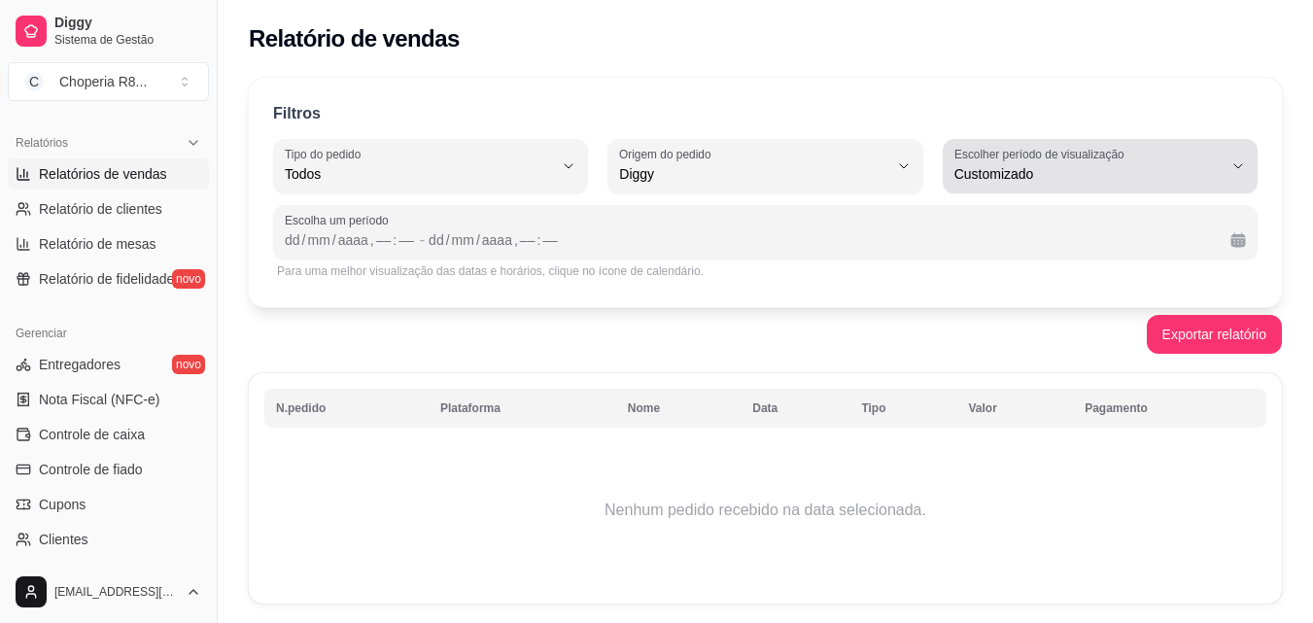
click at [1073, 187] on button "Escolher período de visualização Customizado" at bounding box center [1100, 166] width 315 height 54
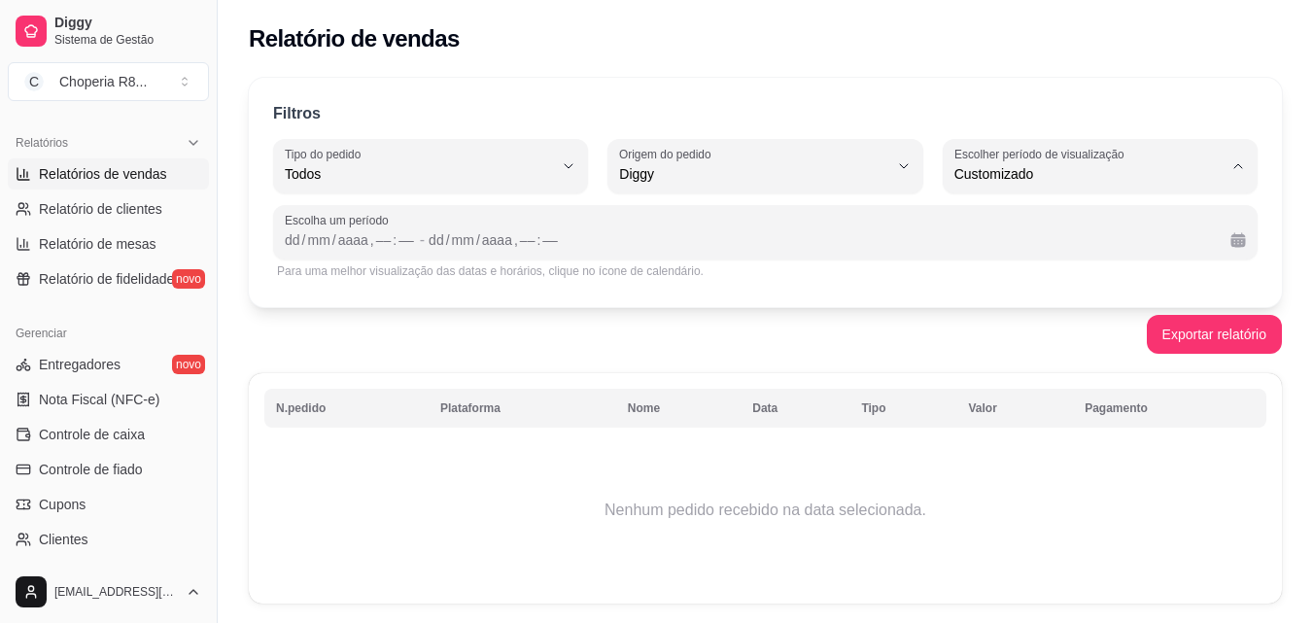
click at [1033, 386] on span "45 dias" at bounding box center [1090, 379] width 254 height 18
type input "45"
select select "45"
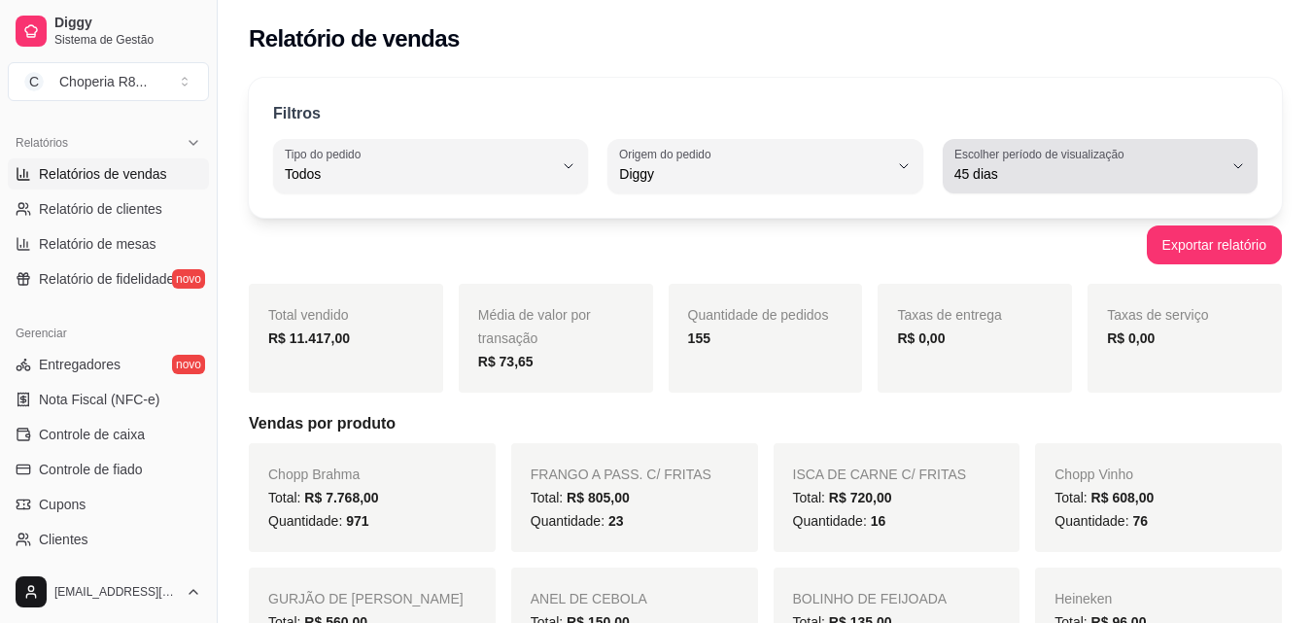
click at [1043, 182] on span "45 dias" at bounding box center [1088, 173] width 268 height 19
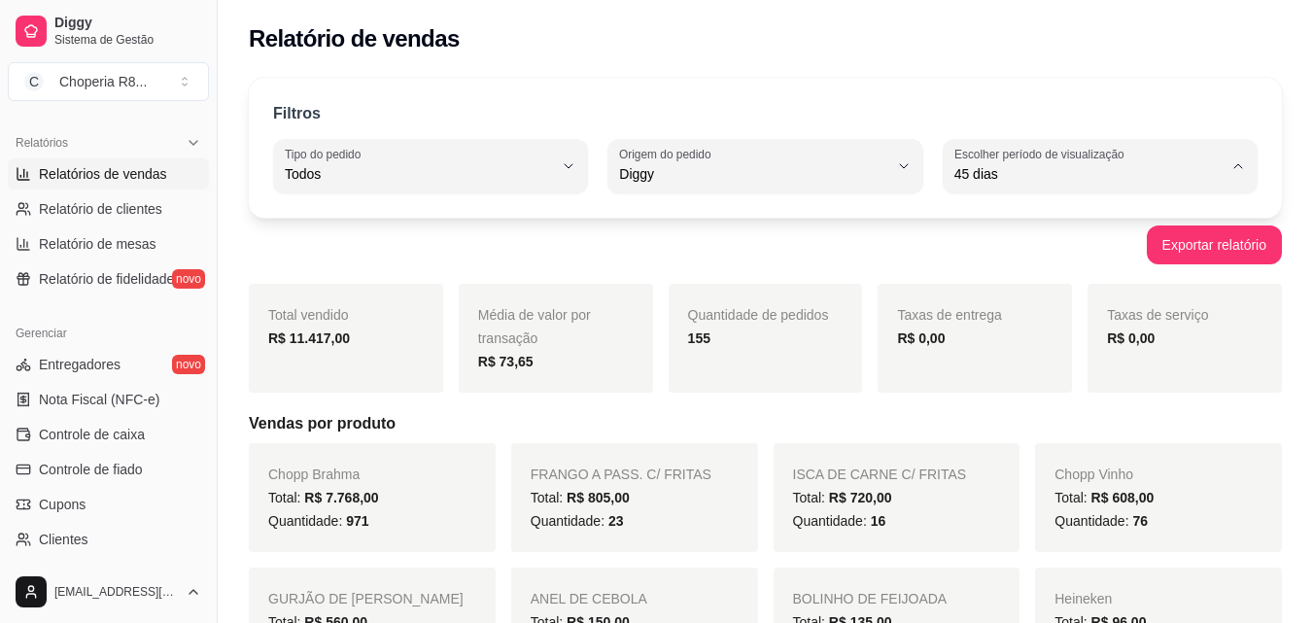
click at [1038, 420] on span "Customizado" at bounding box center [1090, 410] width 254 height 18
type input "-1"
select select "-1"
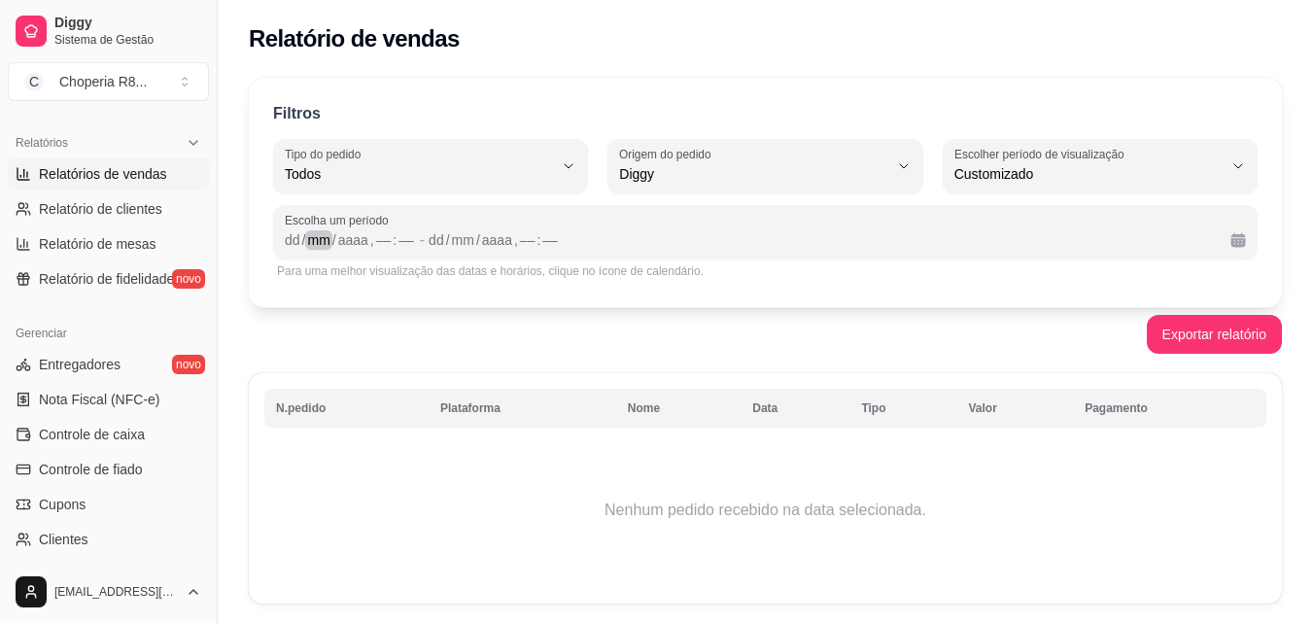
click at [324, 233] on div "mm" at bounding box center [318, 239] width 26 height 19
drag, startPoint x: 315, startPoint y: 240, endPoint x: 468, endPoint y: 245, distance: 153.6
click at [317, 240] on div "mm" at bounding box center [318, 239] width 26 height 19
click at [468, 245] on div "mm" at bounding box center [463, 239] width 26 height 19
click at [365, 220] on span "Escolha um período" at bounding box center [765, 221] width 961 height 16
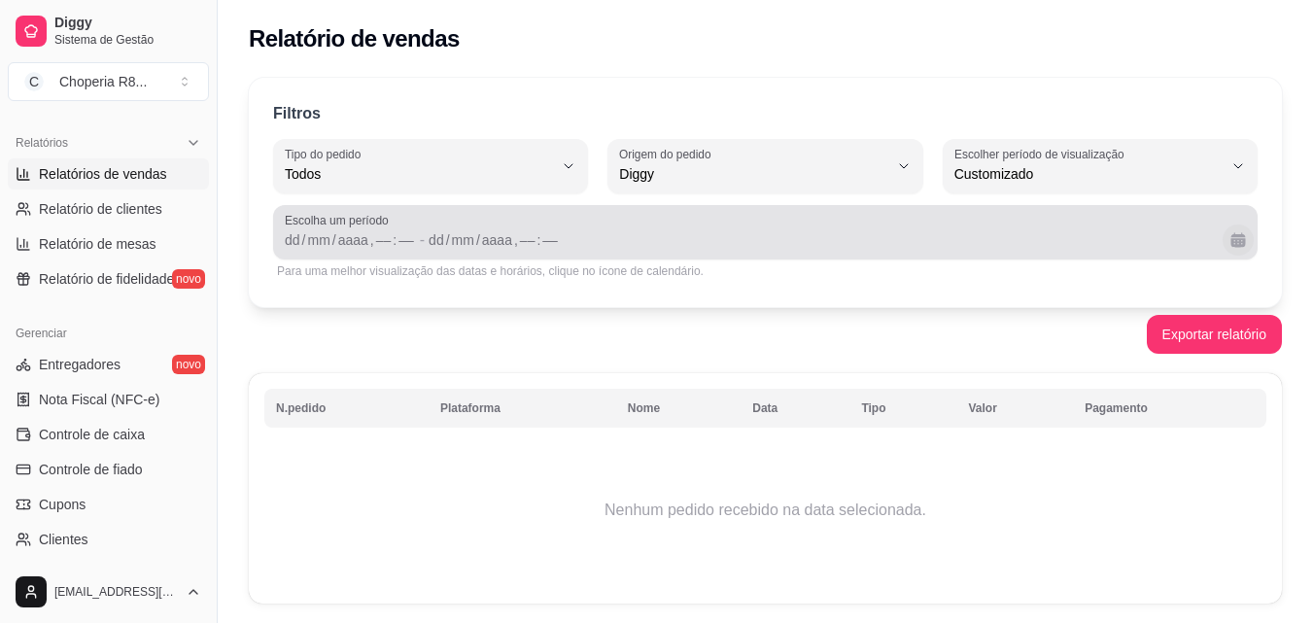
click at [1238, 241] on button "Calendário" at bounding box center [1238, 240] width 31 height 31
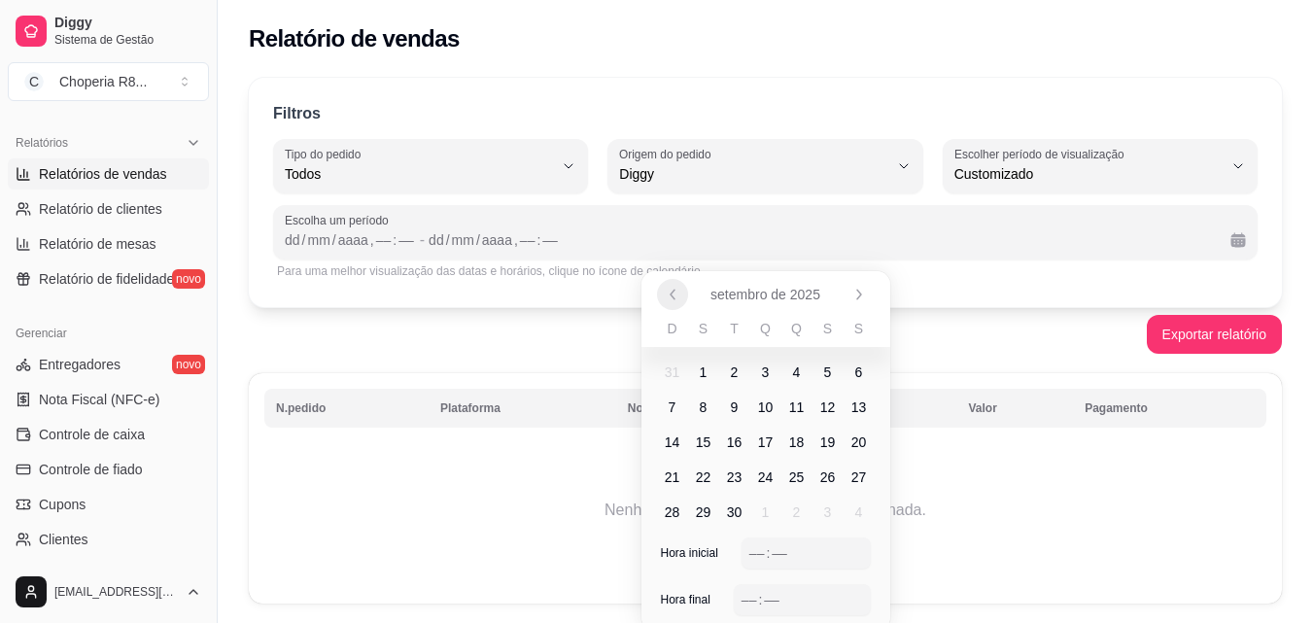
click at [668, 295] on icon "Anterior" at bounding box center [673, 295] width 16 height 16
click at [861, 289] on icon "Próximo" at bounding box center [859, 295] width 16 height 16
click at [859, 370] on span "6" at bounding box center [859, 372] width 8 height 19
click at [829, 374] on span "5" at bounding box center [828, 372] width 8 height 19
click at [819, 379] on span "5" at bounding box center [828, 372] width 31 height 31
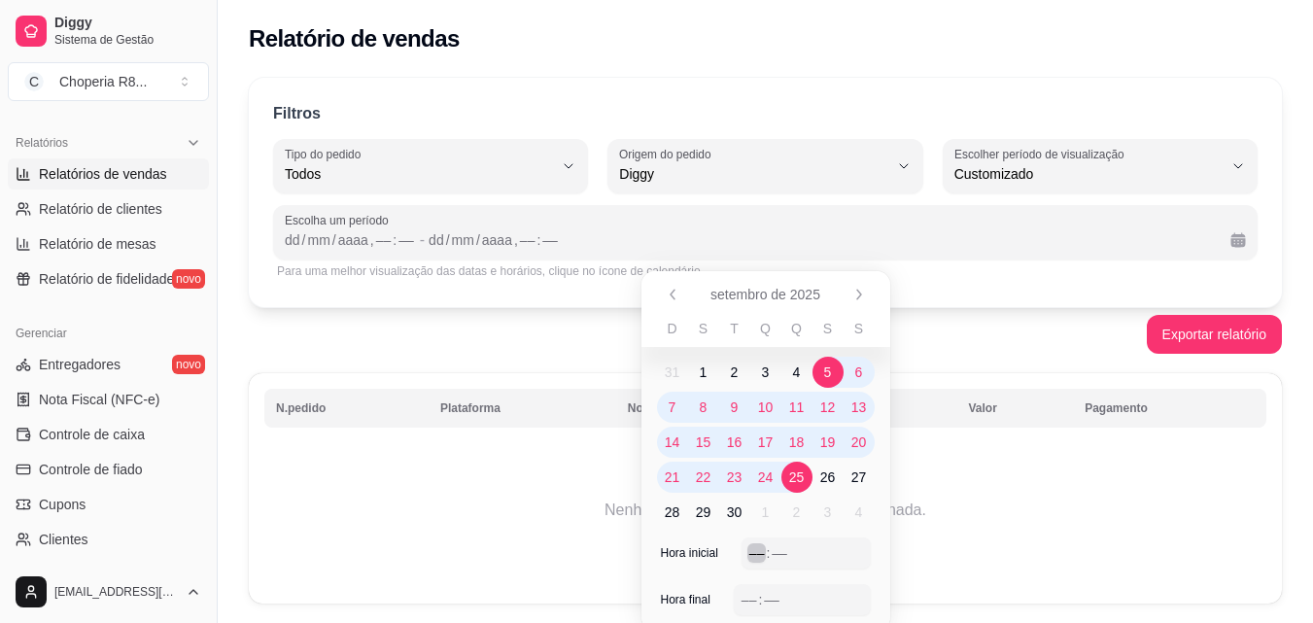
click at [744, 550] on div "–– : ––" at bounding box center [806, 552] width 129 height 31
click at [709, 549] on span "Hora inicial" at bounding box center [689, 553] width 57 height 16
click at [756, 547] on div "––" at bounding box center [756, 552] width 19 height 19
click at [828, 365] on span "5" at bounding box center [828, 372] width 8 height 19
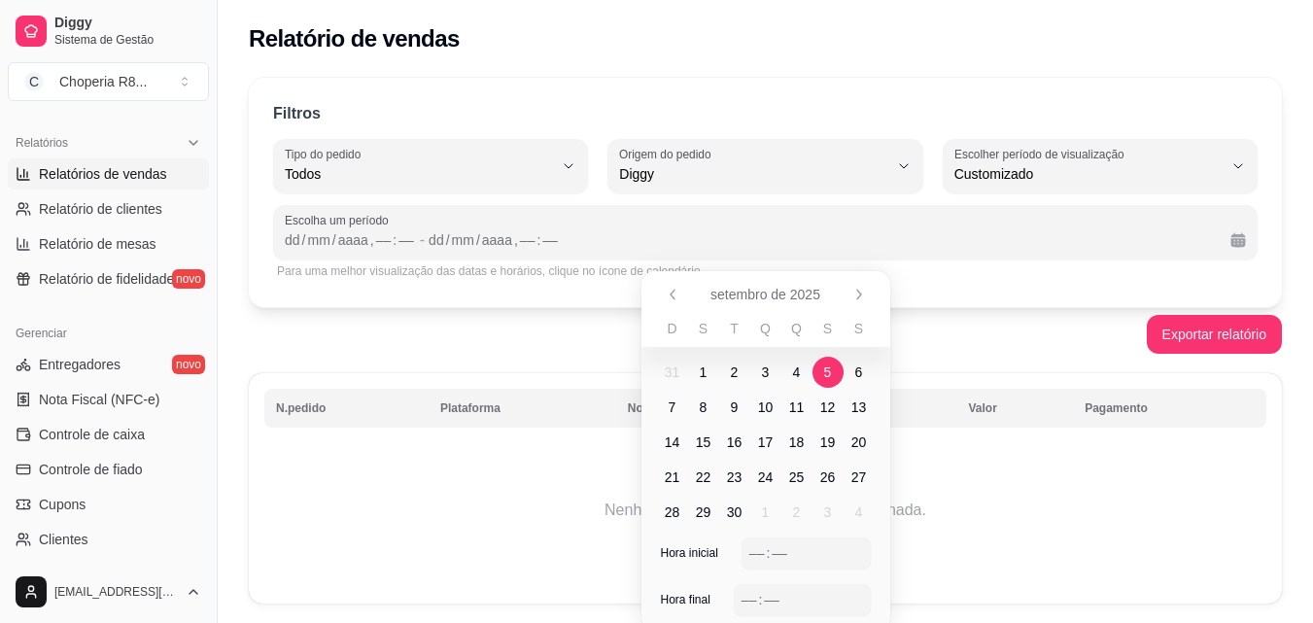
click at [828, 365] on span "5" at bounding box center [828, 372] width 8 height 19
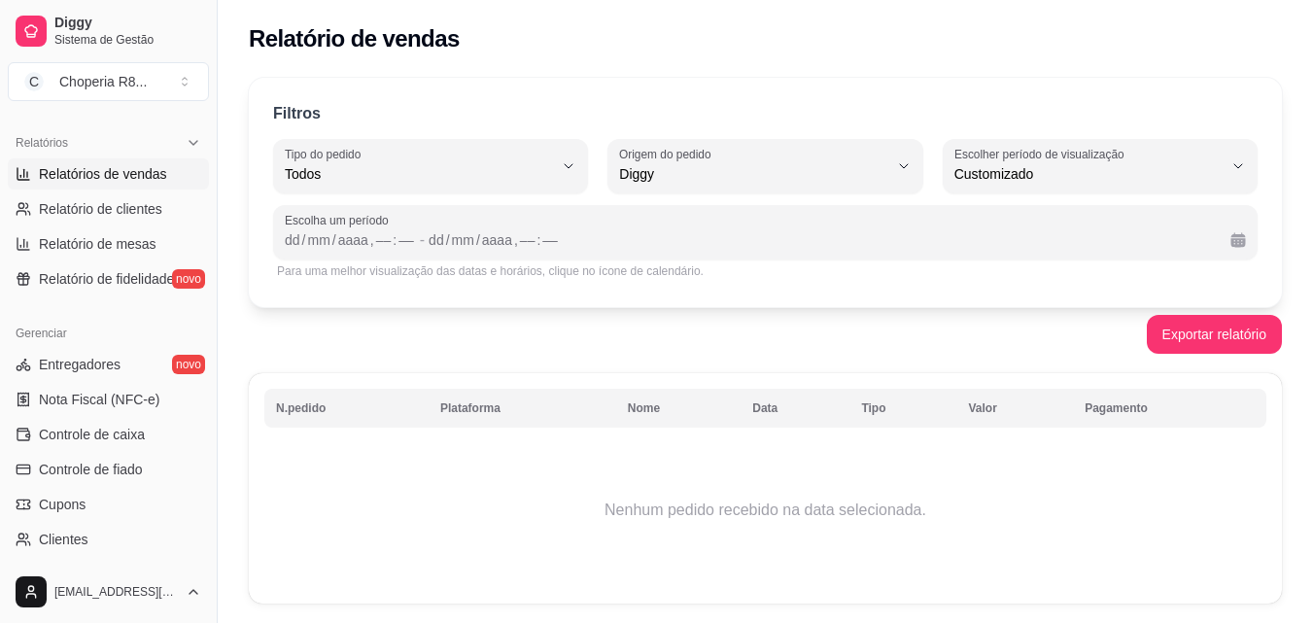
click at [1099, 322] on div "Exportar relatório" at bounding box center [765, 334] width 1033 height 39
click at [320, 232] on div "mm" at bounding box center [318, 239] width 26 height 19
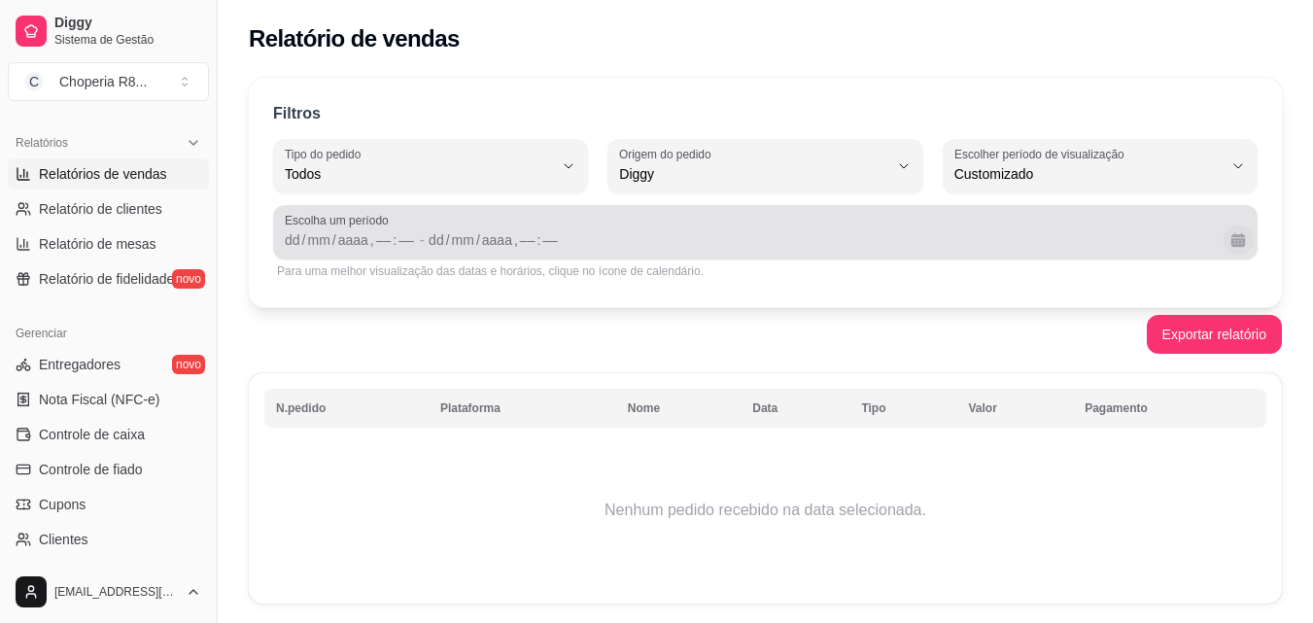
click at [1239, 226] on button "Calendário" at bounding box center [1238, 240] width 30 height 30
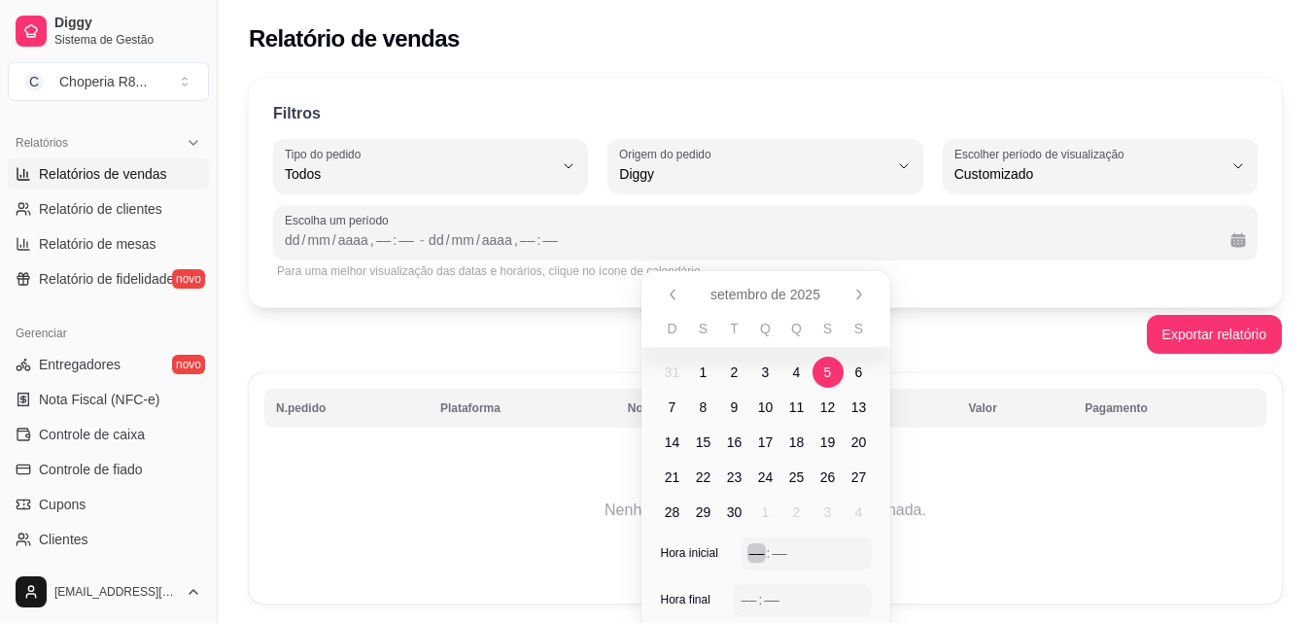
click at [755, 551] on div "––" at bounding box center [756, 552] width 19 height 19
click at [743, 578] on div "Hora inicial 05 : 08" at bounding box center [765, 560] width 249 height 47
click at [749, 598] on div "––" at bounding box center [749, 599] width 19 height 19
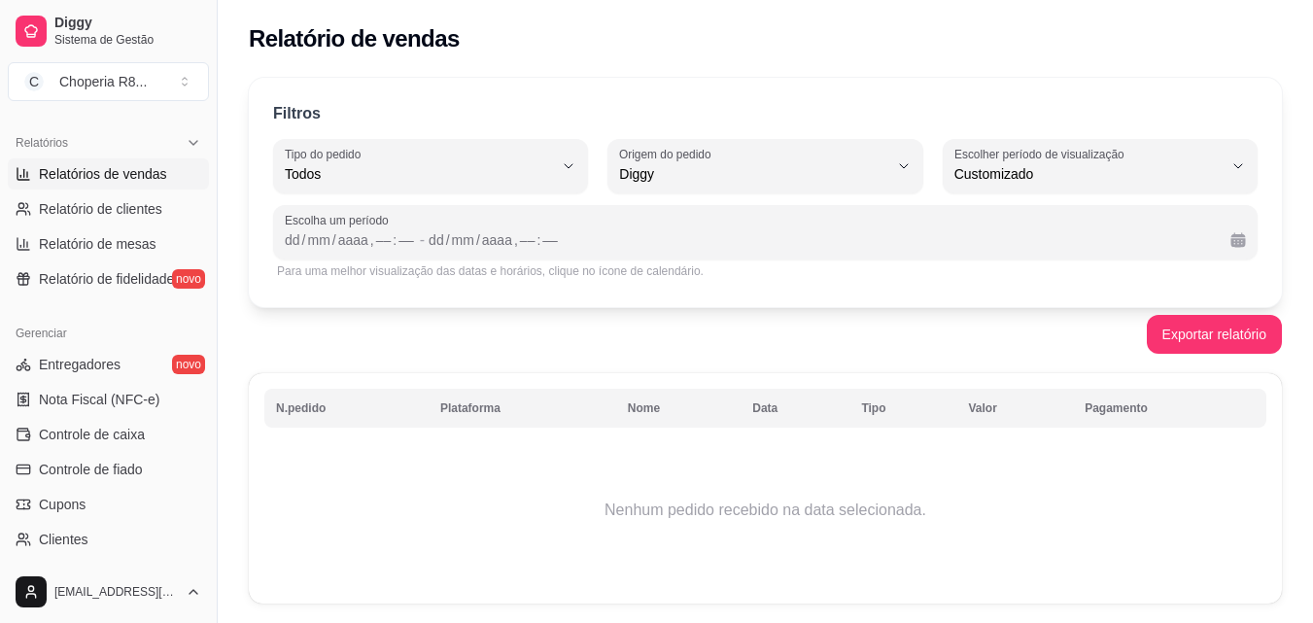
click at [939, 514] on td "Nenhum pedido recebido na data selecionada." at bounding box center [765, 510] width 1002 height 156
click at [398, 238] on div "––" at bounding box center [406, 239] width 19 height 19
click at [287, 245] on div "dd" at bounding box center [292, 239] width 19 height 19
drag, startPoint x: 291, startPoint y: 243, endPoint x: 458, endPoint y: 240, distance: 167.2
click at [293, 243] on div "dd" at bounding box center [292, 239] width 19 height 19
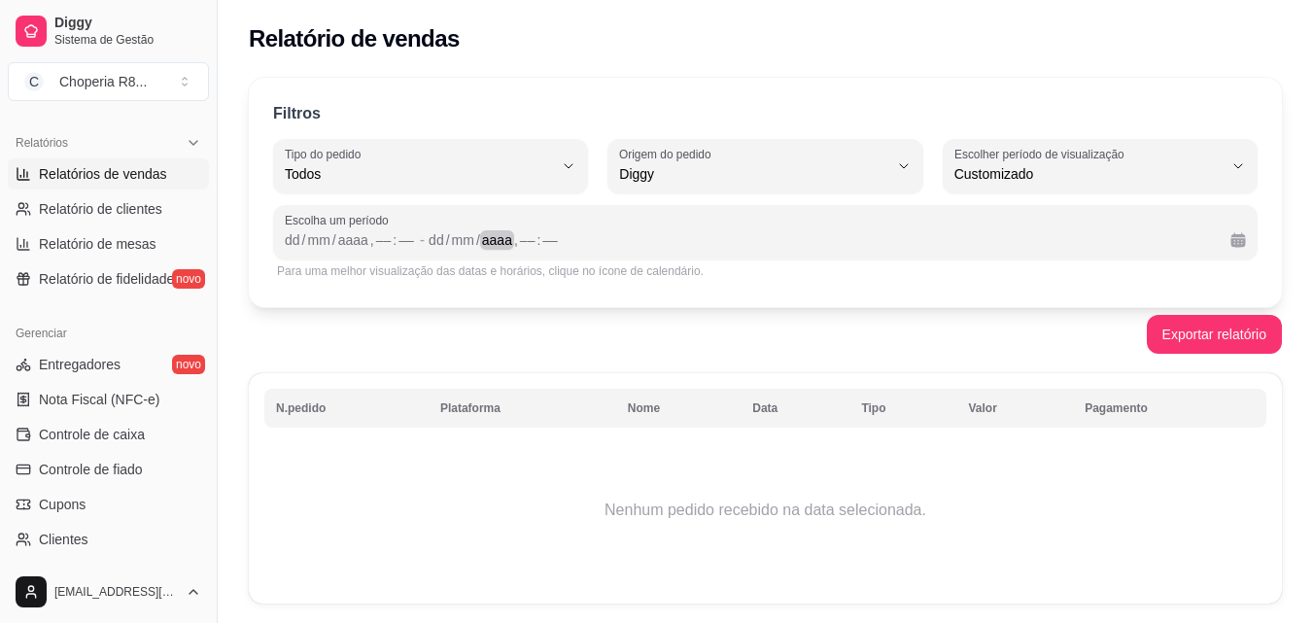
click at [501, 235] on div "aaaa" at bounding box center [497, 239] width 34 height 19
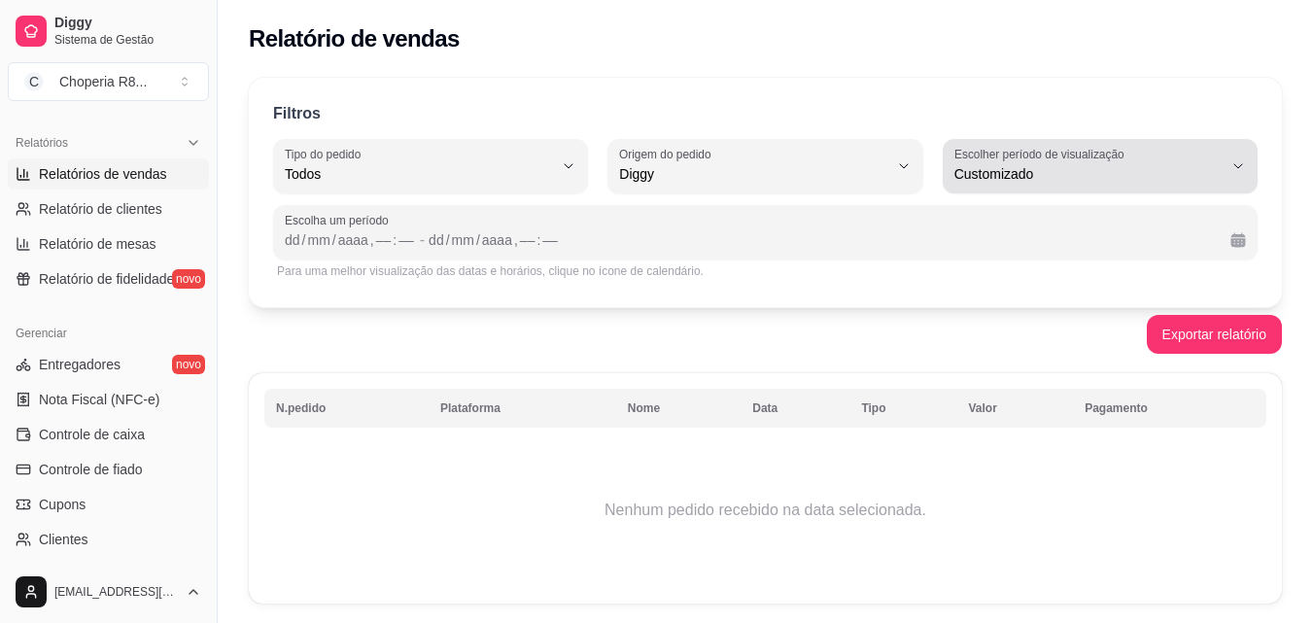
click at [1071, 160] on label "Escolher período de visualização" at bounding box center [1042, 154] width 176 height 17
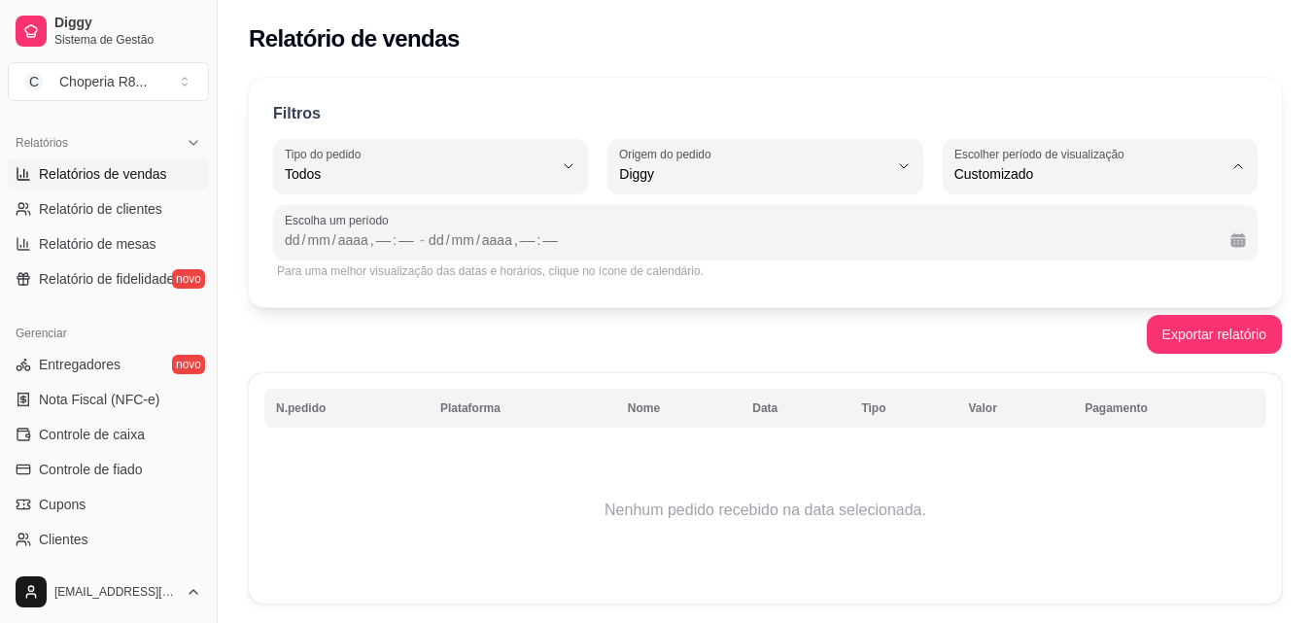
click at [996, 380] on ul "Hoje Ontem 7 dias 15 dias 30 dias 45 dias Customizado" at bounding box center [1100, 316] width 288 height 221
type input "45"
select select "45"
click at [996, 380] on span "45 dias" at bounding box center [1090, 379] width 254 height 18
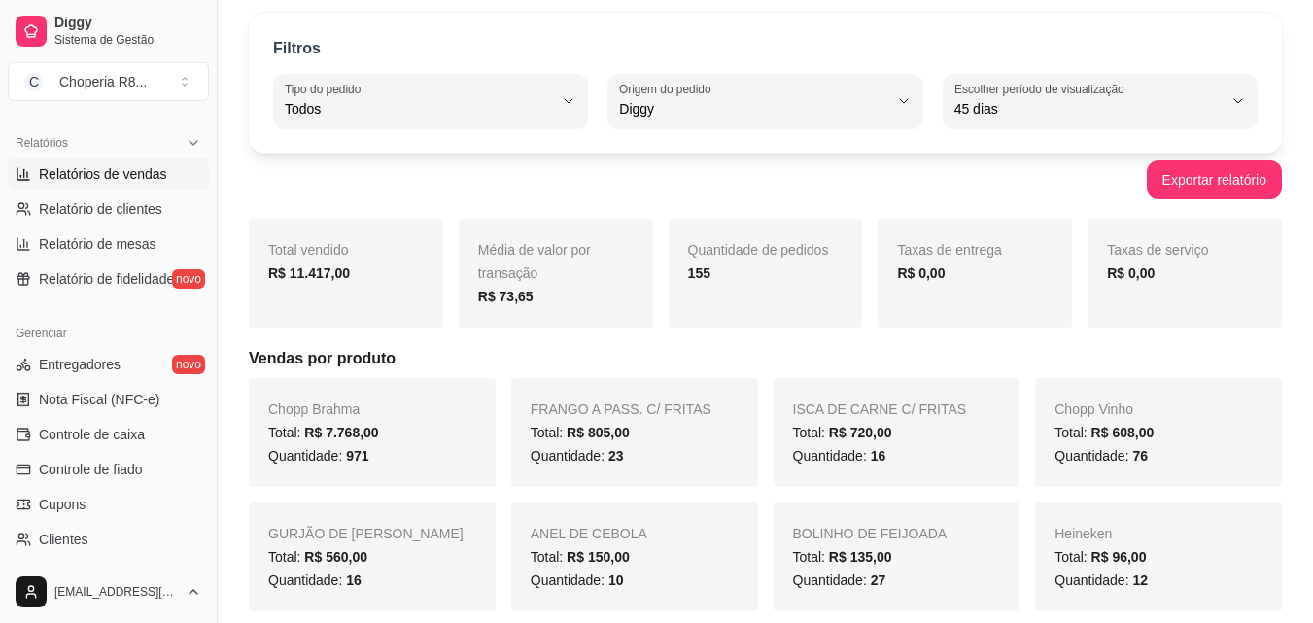
scroll to position [97, 0]
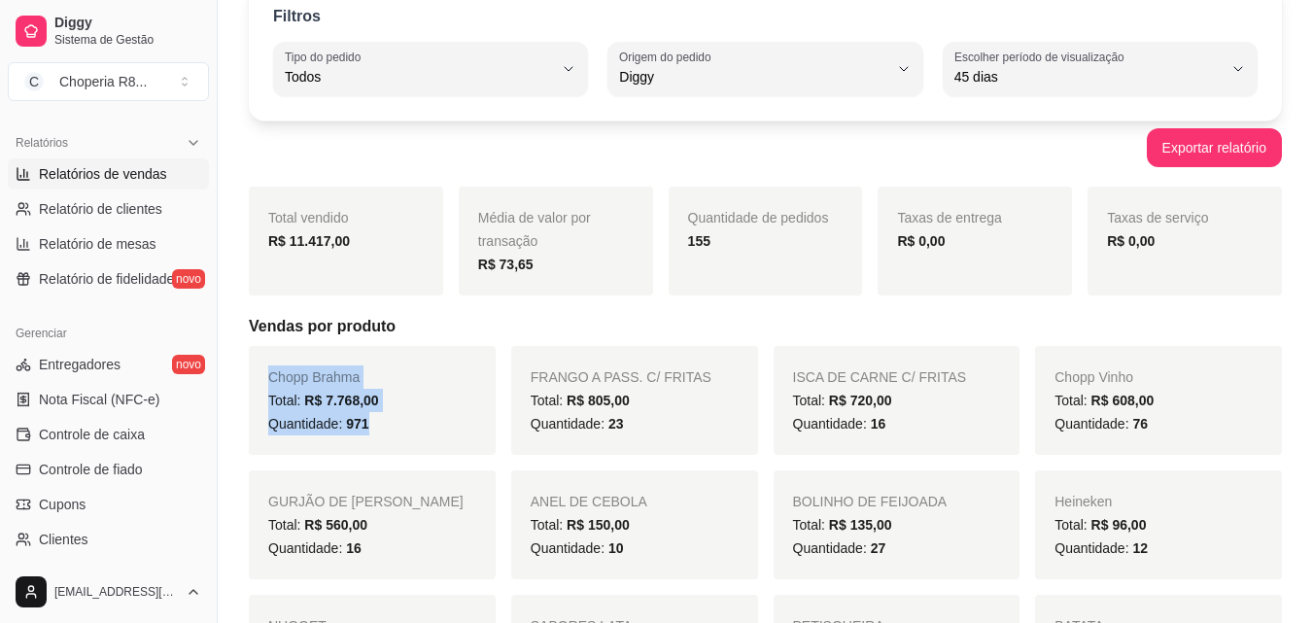
drag, startPoint x: 426, startPoint y: 412, endPoint x: 262, endPoint y: 375, distance: 167.4
click at [262, 375] on div "Chopp Brahma Total: R$ 7.768,00 Quantidade: 971" at bounding box center [372, 400] width 247 height 109
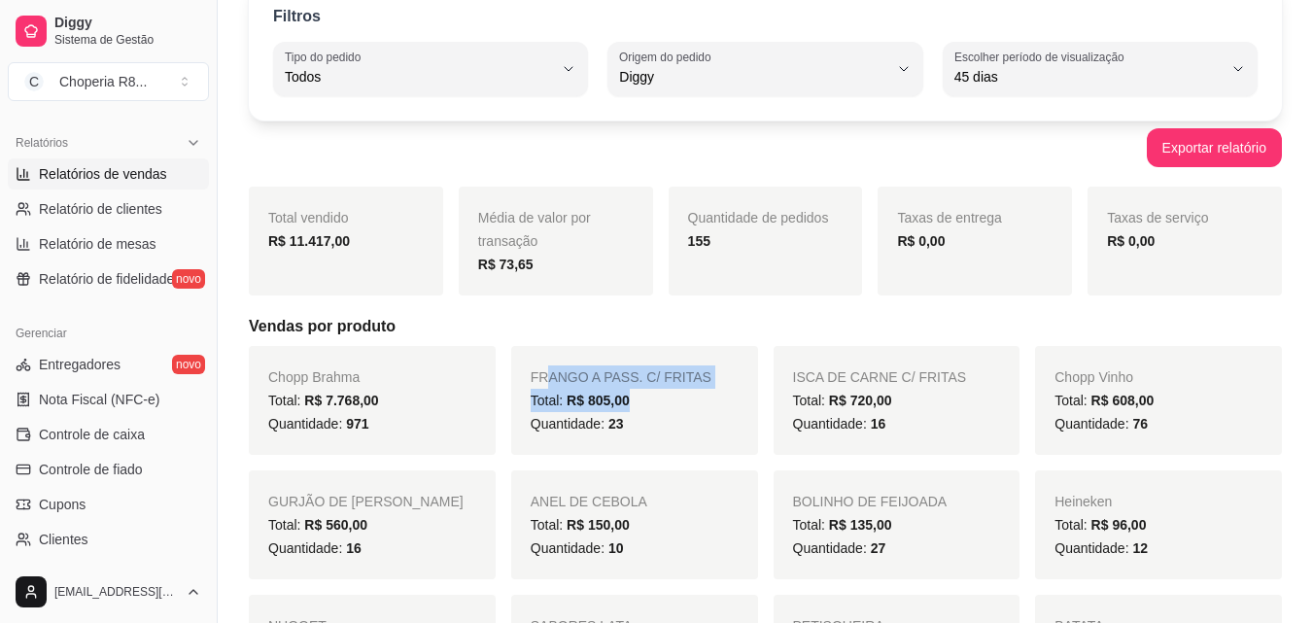
drag, startPoint x: 658, startPoint y: 414, endPoint x: 545, endPoint y: 379, distance: 118.0
click at [545, 379] on div "FRANGO A PASS. C/ FRITAS Total: R$ 805,00 Quantidade: 23" at bounding box center [634, 400] width 247 height 109
drag, startPoint x: 657, startPoint y: 419, endPoint x: 505, endPoint y: 366, distance: 160.4
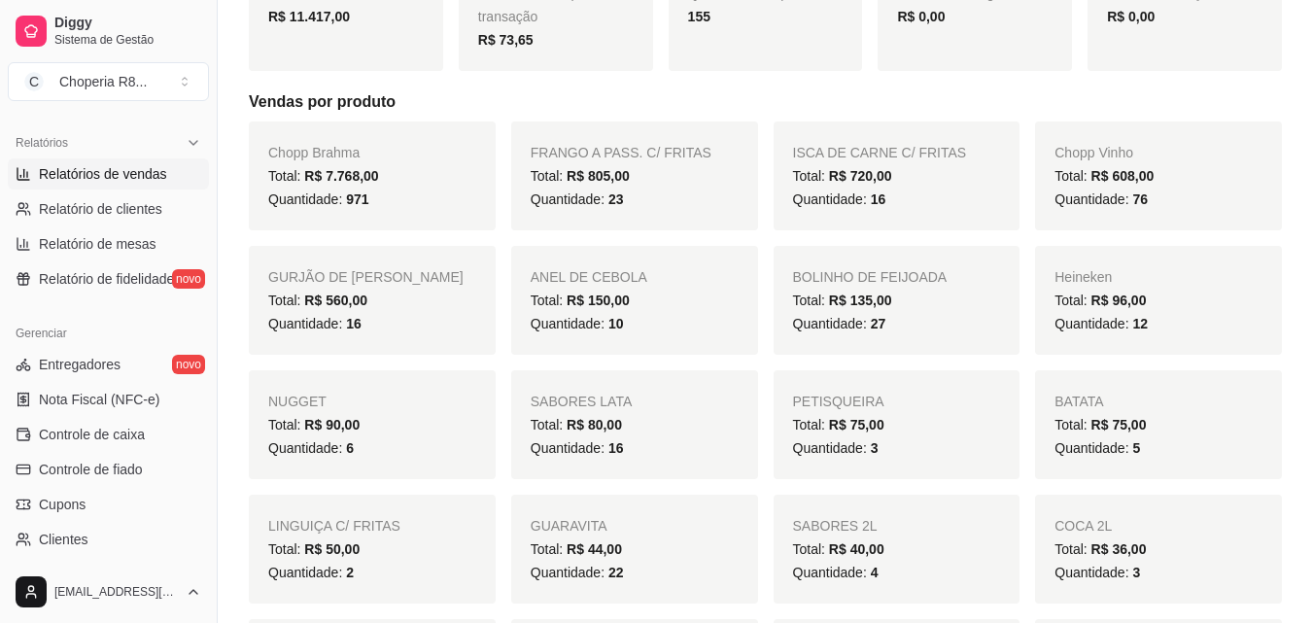
scroll to position [389, 0]
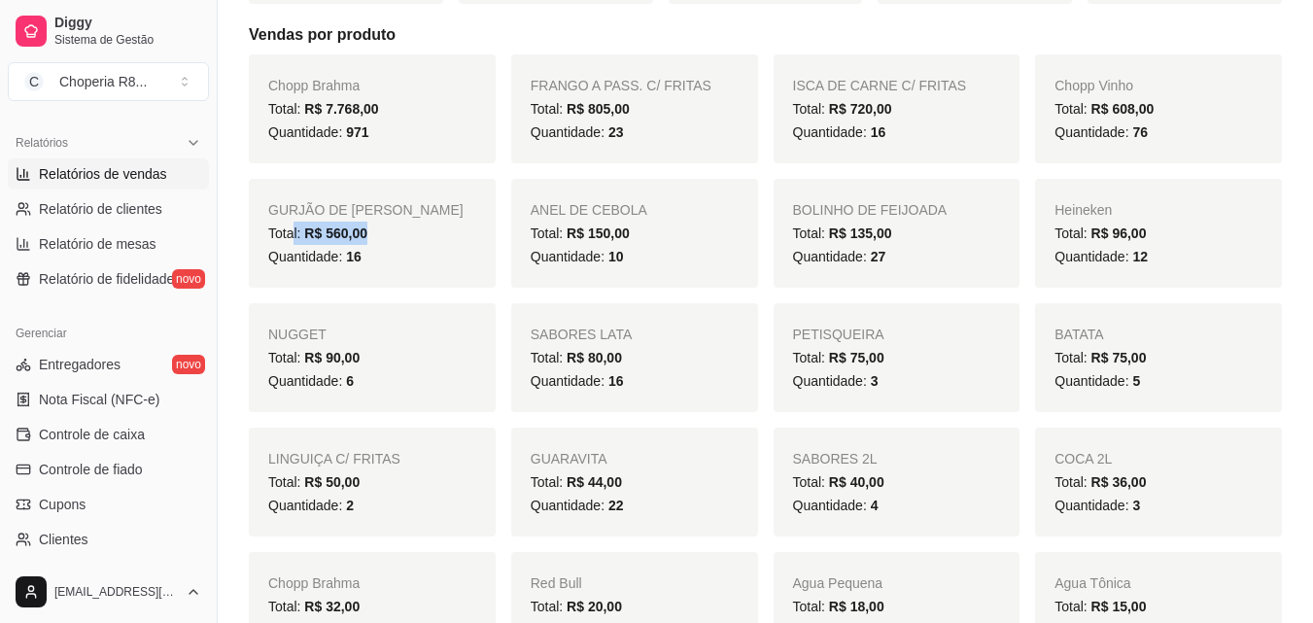
drag, startPoint x: 366, startPoint y: 240, endPoint x: 294, endPoint y: 237, distance: 72.0
click at [294, 237] on span "Total: R$ 560,00" at bounding box center [317, 233] width 99 height 16
click at [405, 267] on div "Quantidade: 16" at bounding box center [372, 256] width 208 height 23
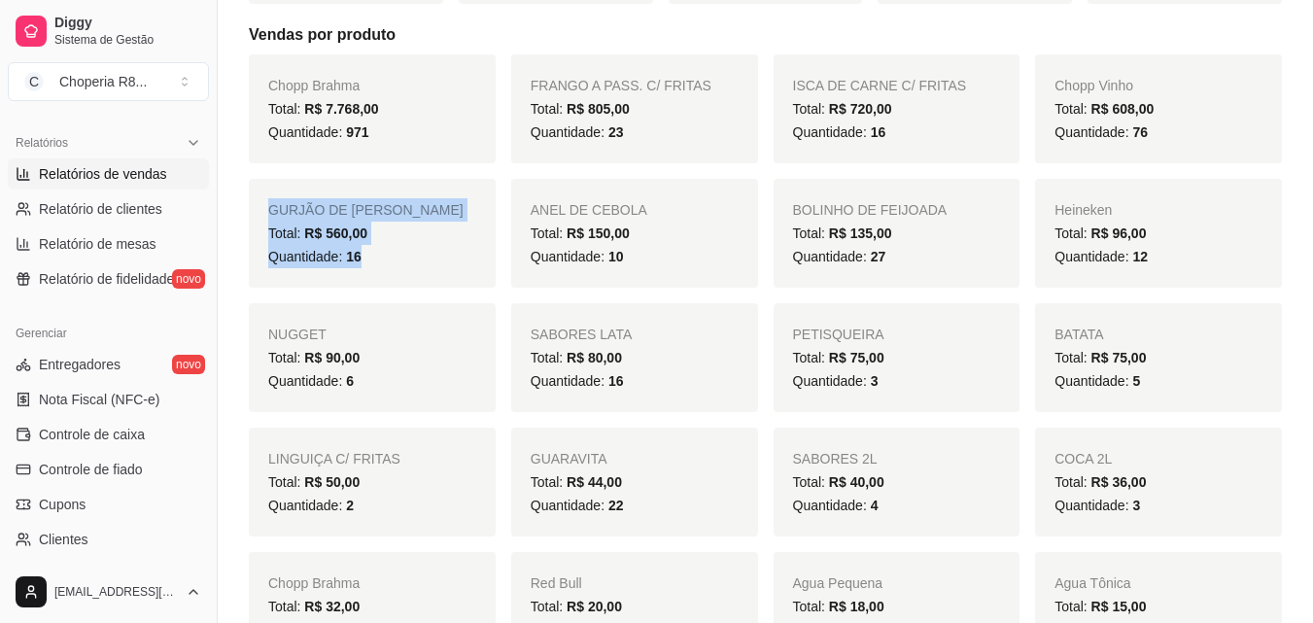
drag, startPoint x: 403, startPoint y: 277, endPoint x: 270, endPoint y: 199, distance: 154.2
click at [270, 199] on div "GURJÃO DE FRANGO Total: R$ 560,00 Quantidade: 16" at bounding box center [372, 233] width 247 height 109
drag, startPoint x: 404, startPoint y: 267, endPoint x: 365, endPoint y: 335, distance: 78.4
click at [404, 268] on div "GURJÃO DE FRANGO Total: R$ 560,00 Quantidade: 16" at bounding box center [372, 233] width 247 height 109
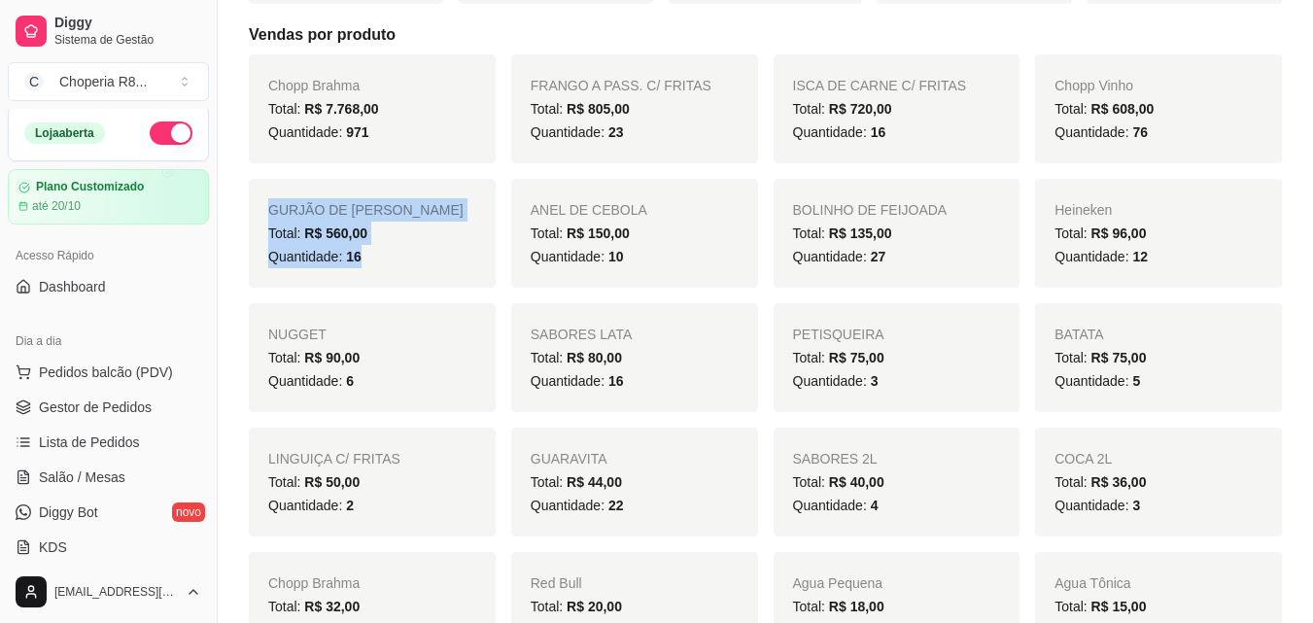
scroll to position [0, 0]
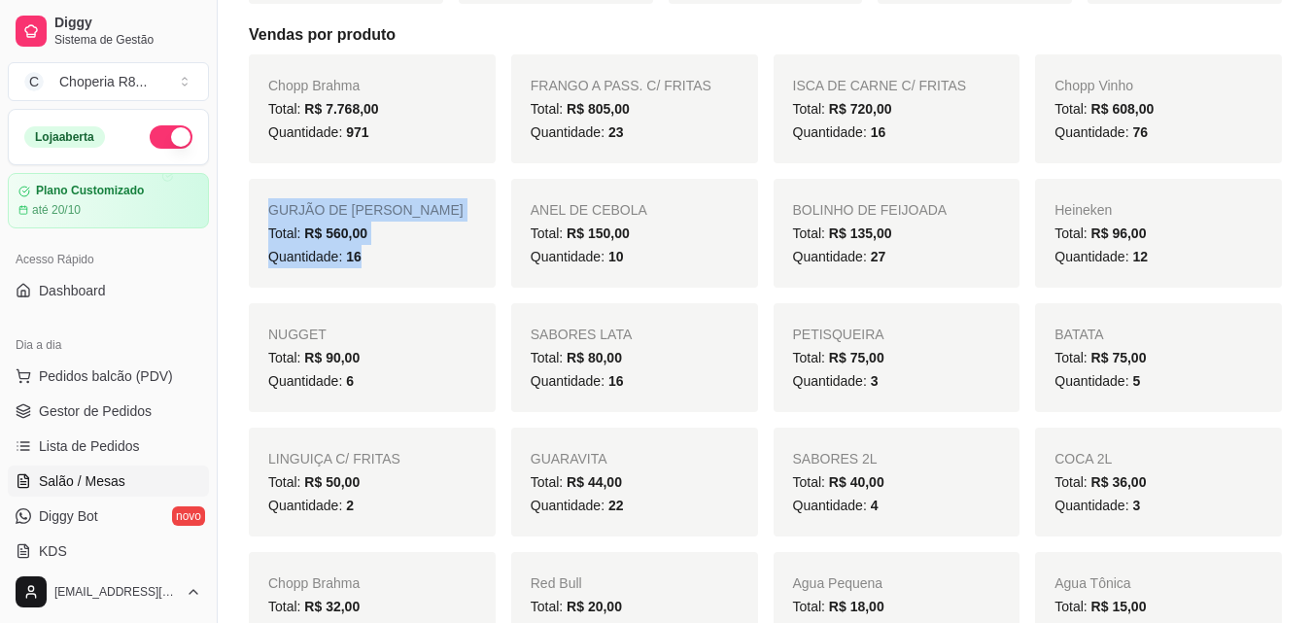
click at [107, 486] on span "Salão / Mesas" at bounding box center [82, 480] width 86 height 19
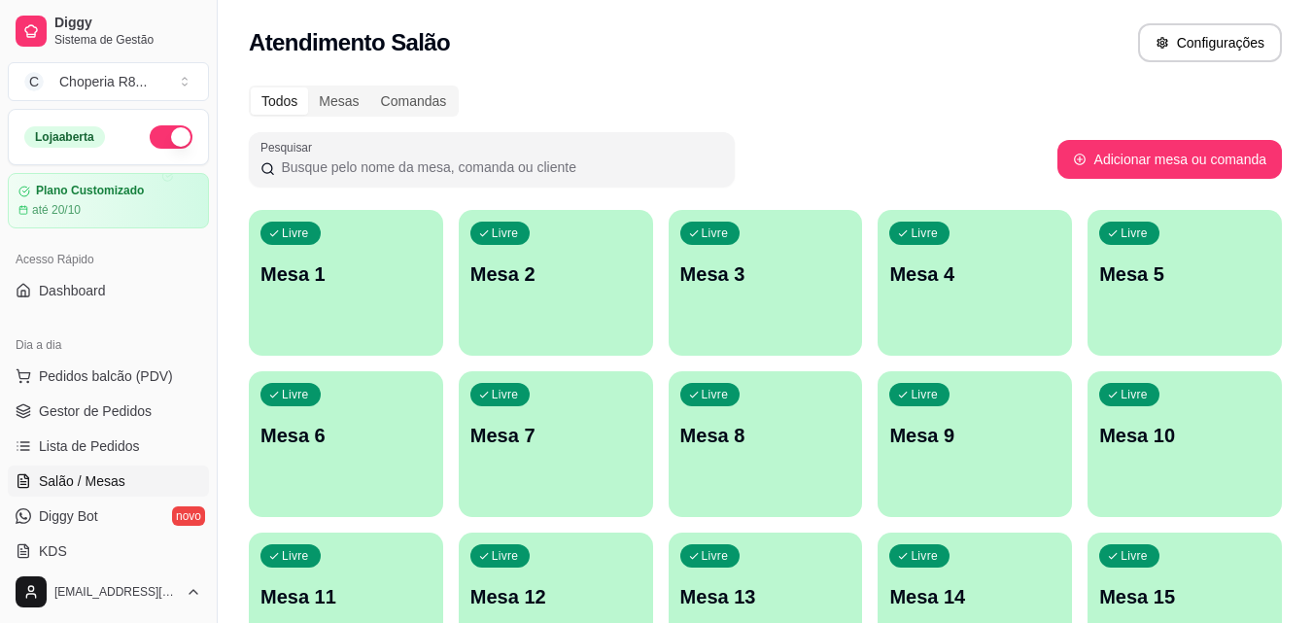
click at [1207, 156] on button "Adicionar mesa ou comanda" at bounding box center [1169, 159] width 225 height 39
select select "TABLE"
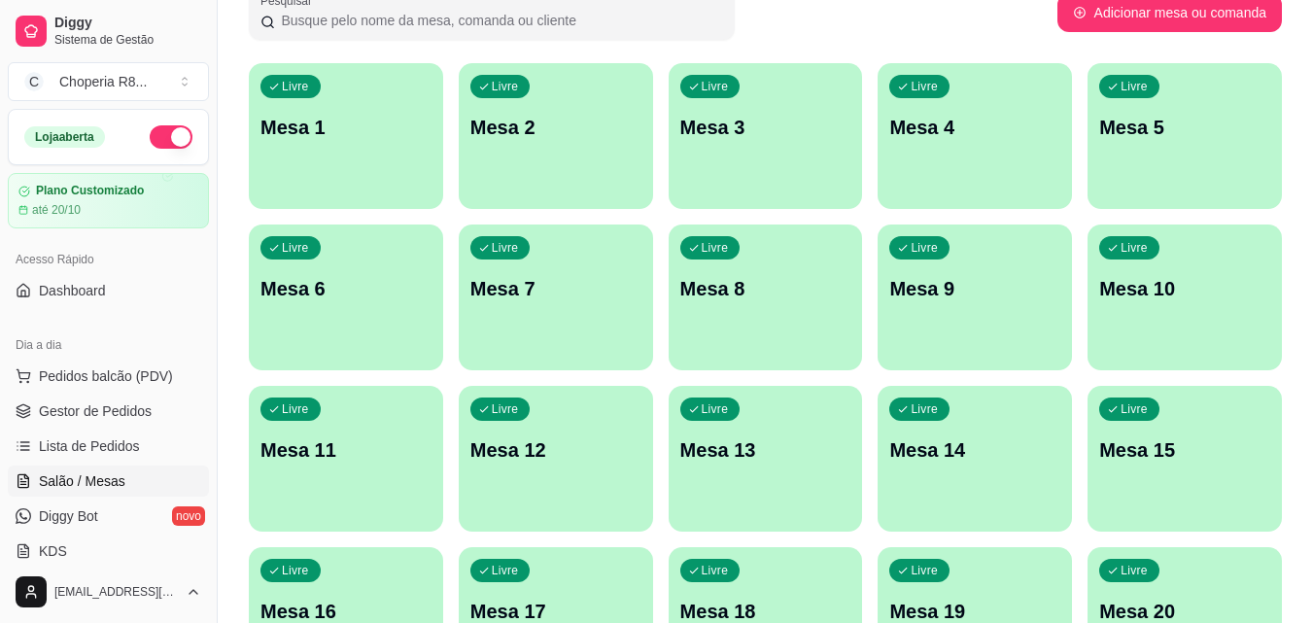
scroll to position [295, 0]
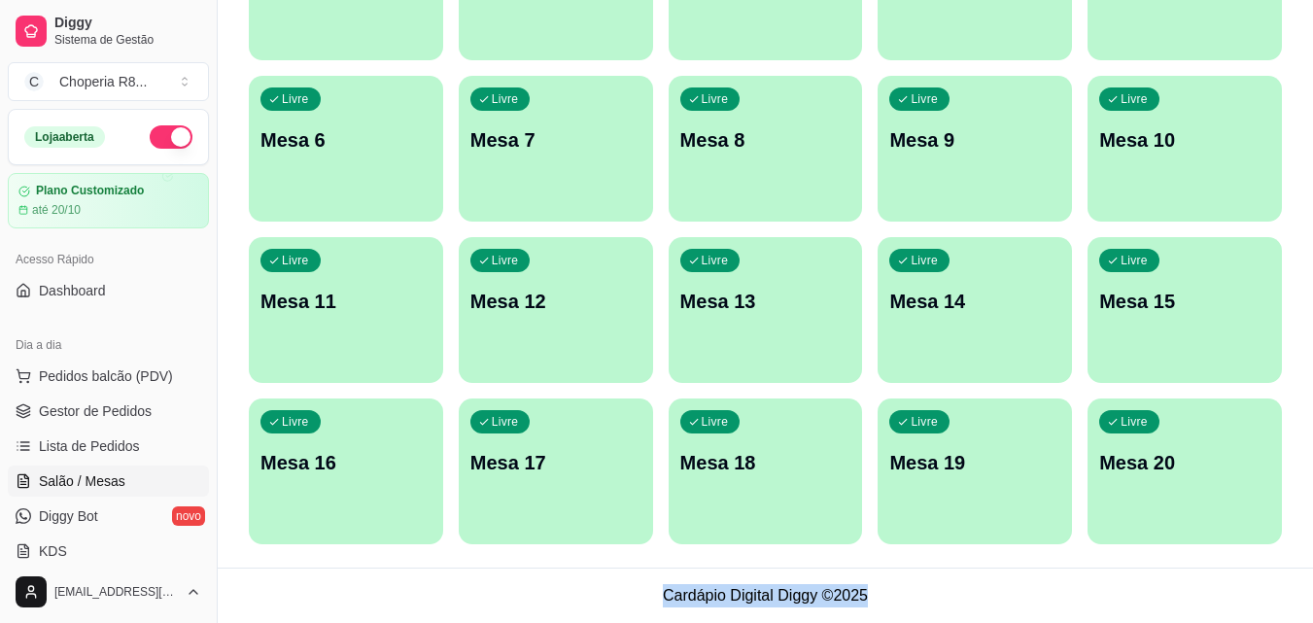
drag, startPoint x: 652, startPoint y: 587, endPoint x: 916, endPoint y: 594, distance: 264.4
click at [916, 594] on footer "Cardápio Digital Diggy © 2025" at bounding box center [765, 595] width 1095 height 55
drag, startPoint x: 916, startPoint y: 594, endPoint x: 694, endPoint y: 496, distance: 243.2
click at [915, 594] on footer "Cardápio Digital Diggy © 2025" at bounding box center [765, 595] width 1095 height 55
click at [1047, 494] on div "Livre Mesa 19" at bounding box center [975, 459] width 194 height 122
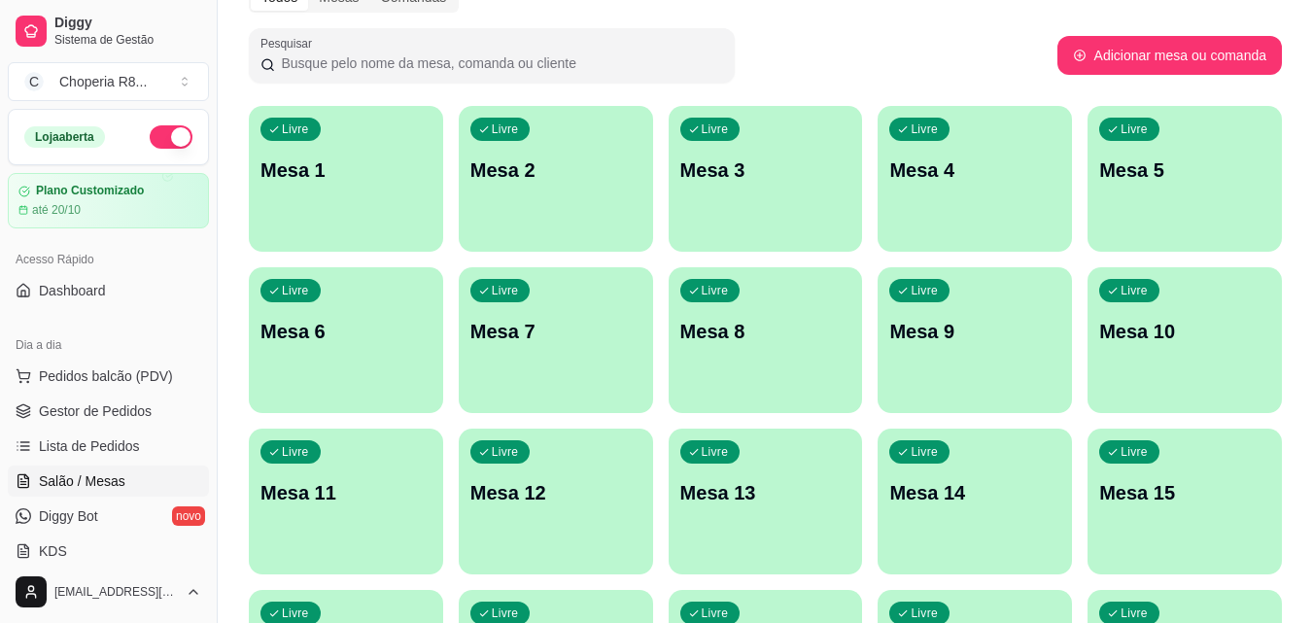
scroll to position [101, 0]
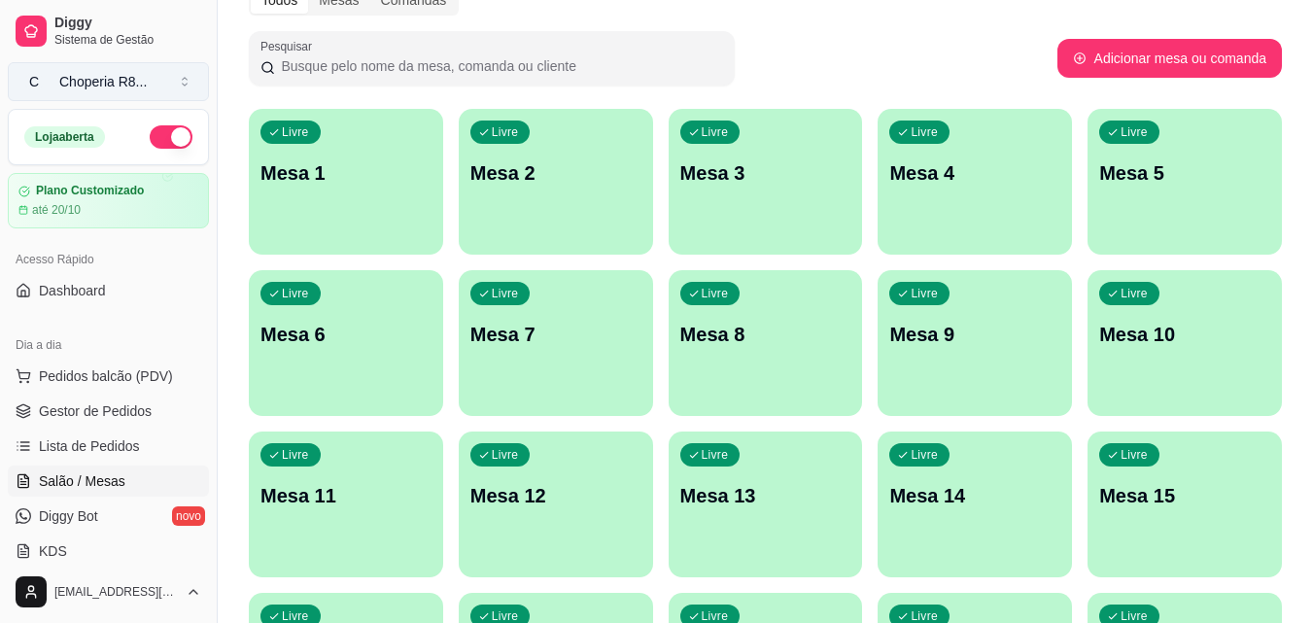
click at [121, 99] on button "C Choperia R8 ..." at bounding box center [108, 81] width 201 height 39
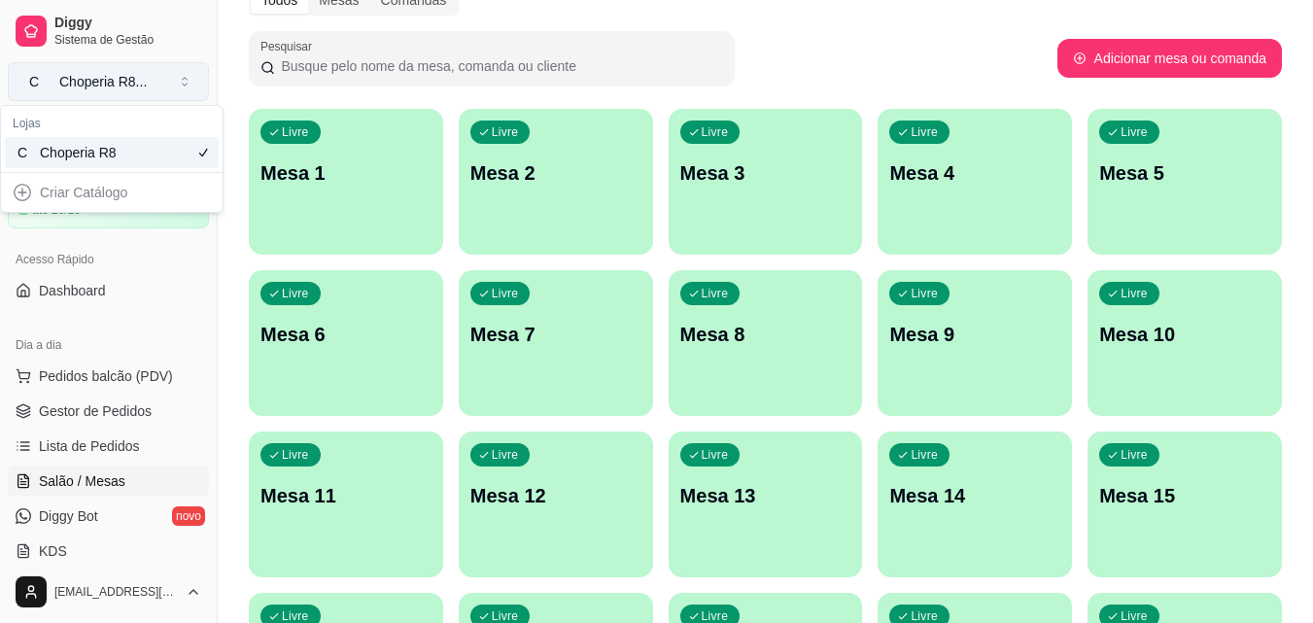
click at [117, 81] on div "Choperia R8 ..." at bounding box center [102, 81] width 87 height 19
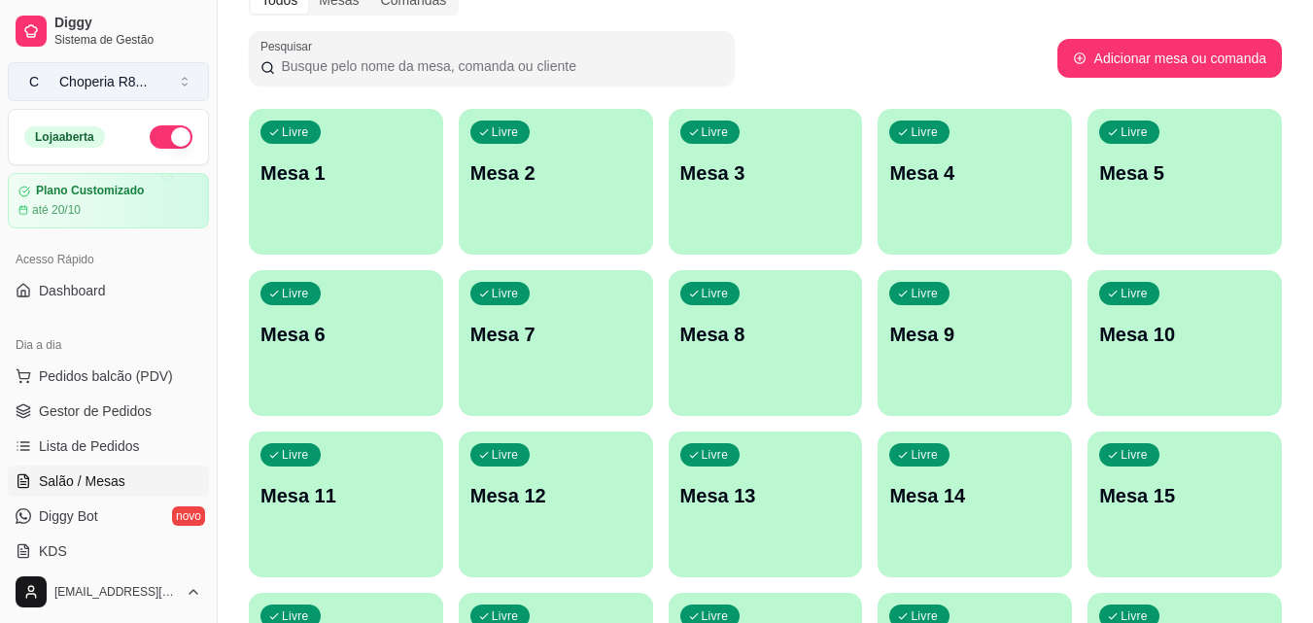
click at [117, 80] on div "Choperia R8 ..." at bounding box center [102, 81] width 87 height 19
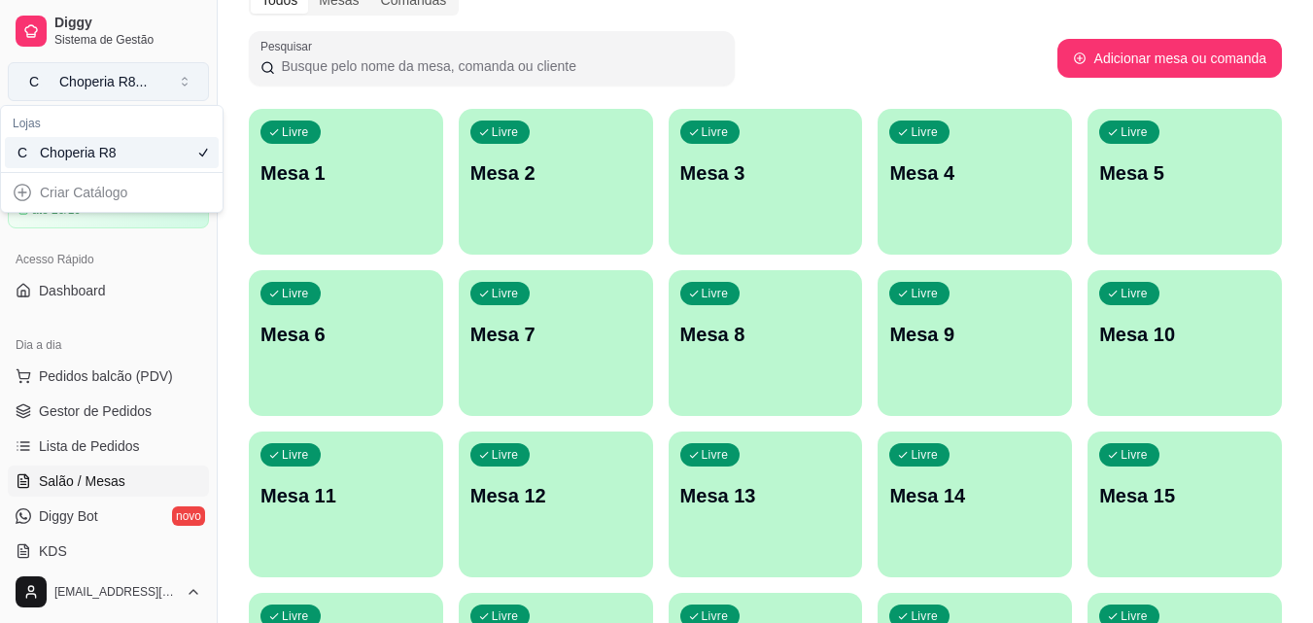
click at [79, 84] on div "Choperia R8 ..." at bounding box center [102, 81] width 87 height 19
click at [81, 35] on span "Sistema de Gestão" at bounding box center [127, 40] width 147 height 16
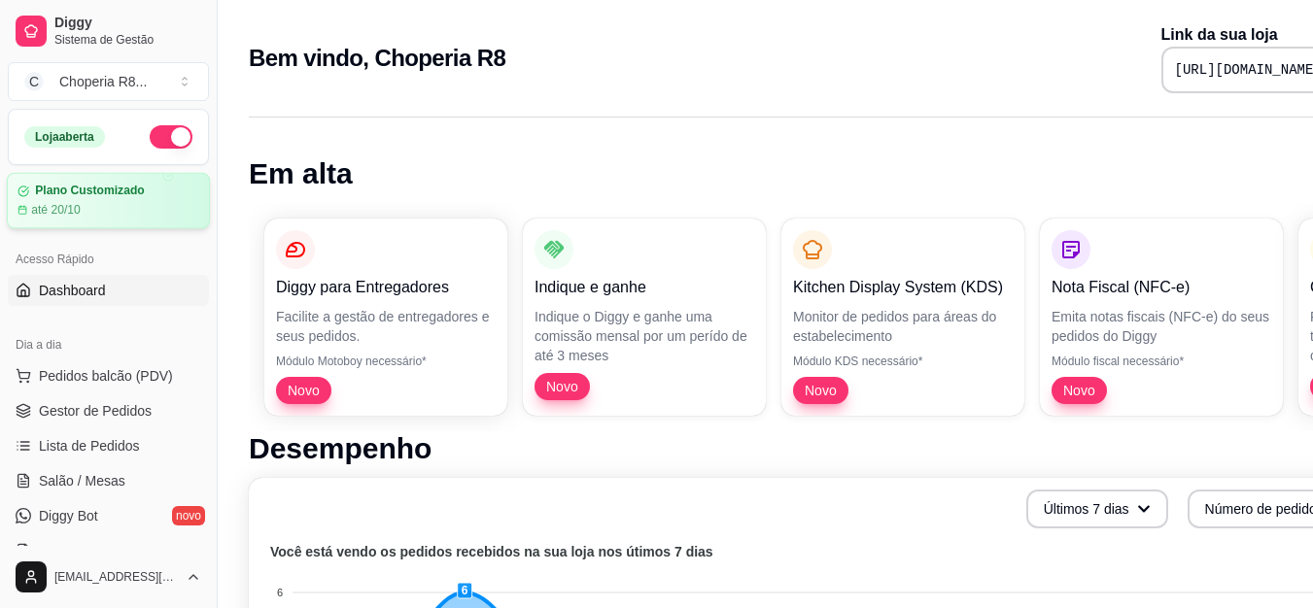
click at [73, 200] on div "Plano Customizado até 20/10" at bounding box center [108, 201] width 182 height 34
click at [147, 414] on span "Gestor de Pedidos" at bounding box center [95, 410] width 113 height 19
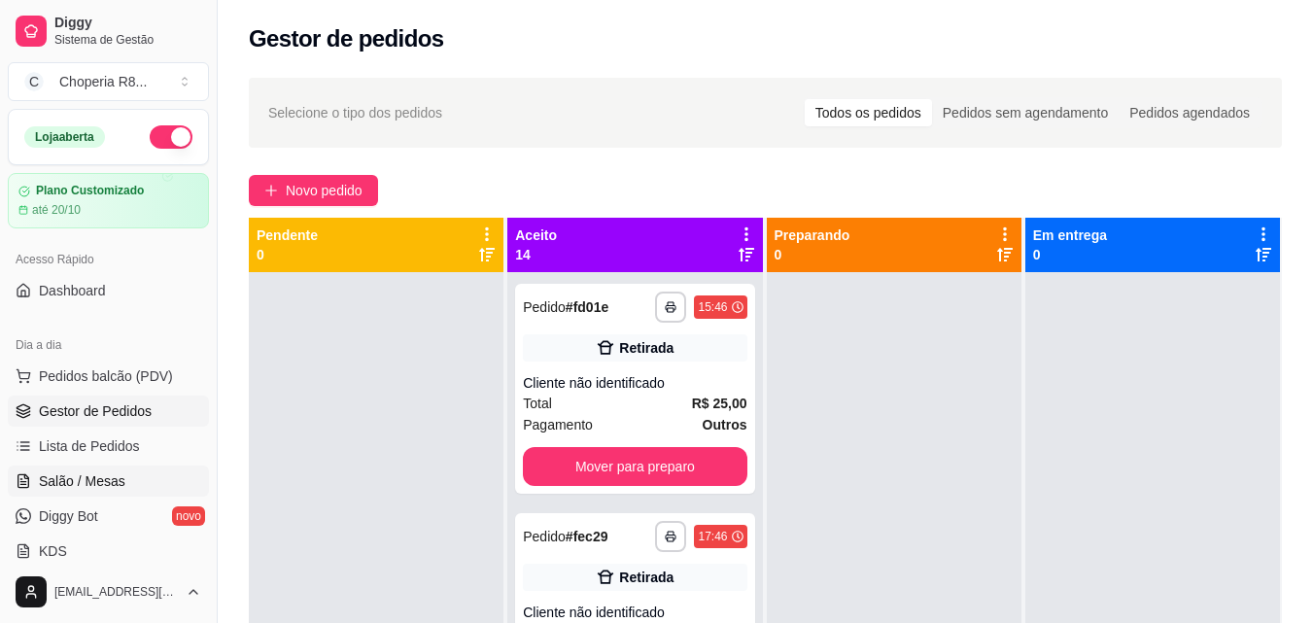
click at [118, 471] on span "Salão / Mesas" at bounding box center [82, 480] width 86 height 19
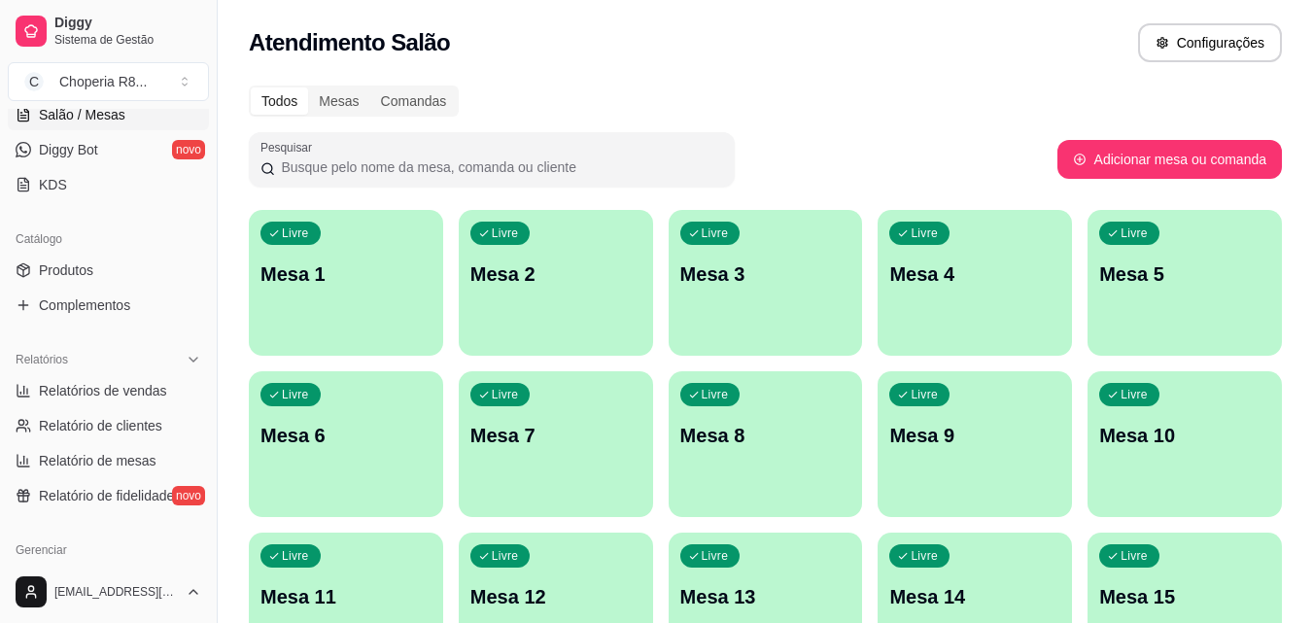
scroll to position [395, 0]
